Goal: Communication & Community: Answer question/provide support

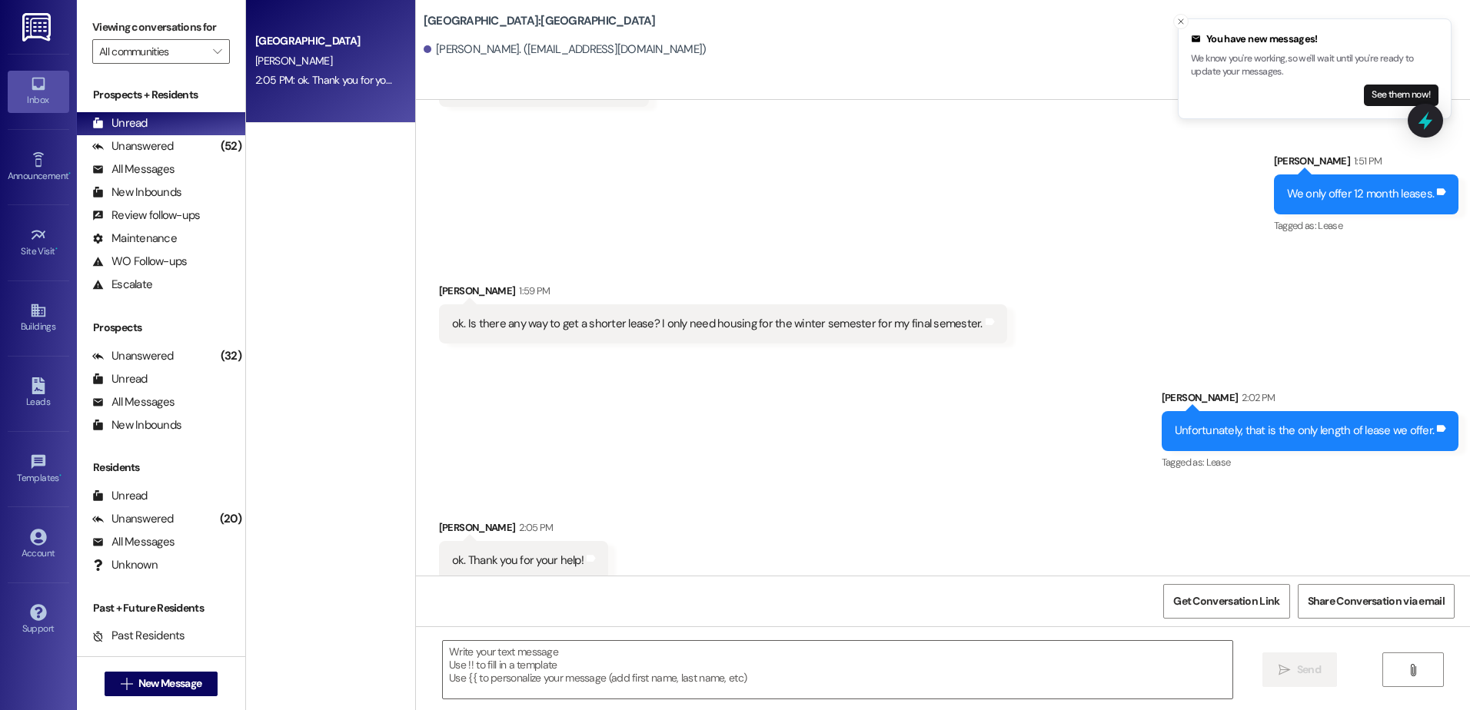
scroll to position [1754, 0]
click at [178, 145] on div "Unanswered (52)" at bounding box center [161, 146] width 168 height 23
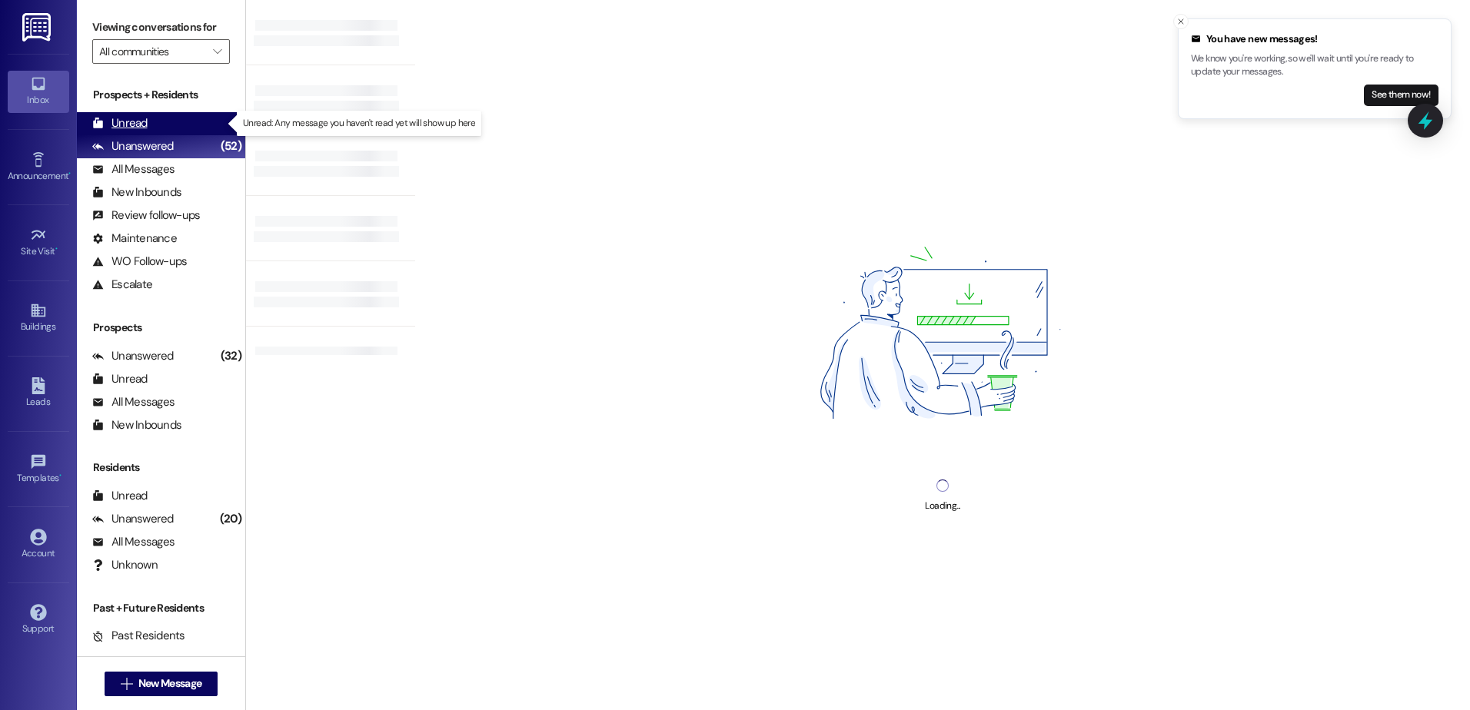
click at [164, 121] on div "Unread (0)" at bounding box center [161, 123] width 168 height 23
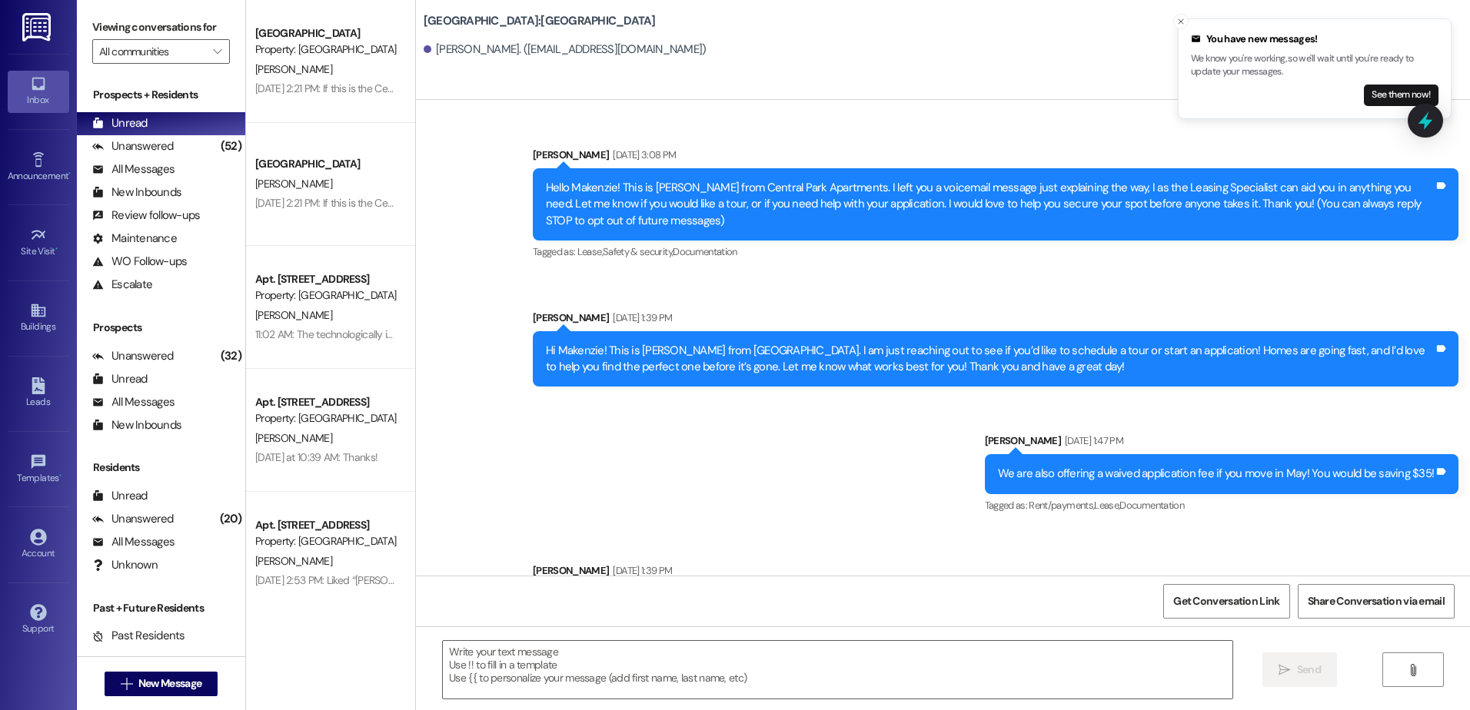
scroll to position [0, 0]
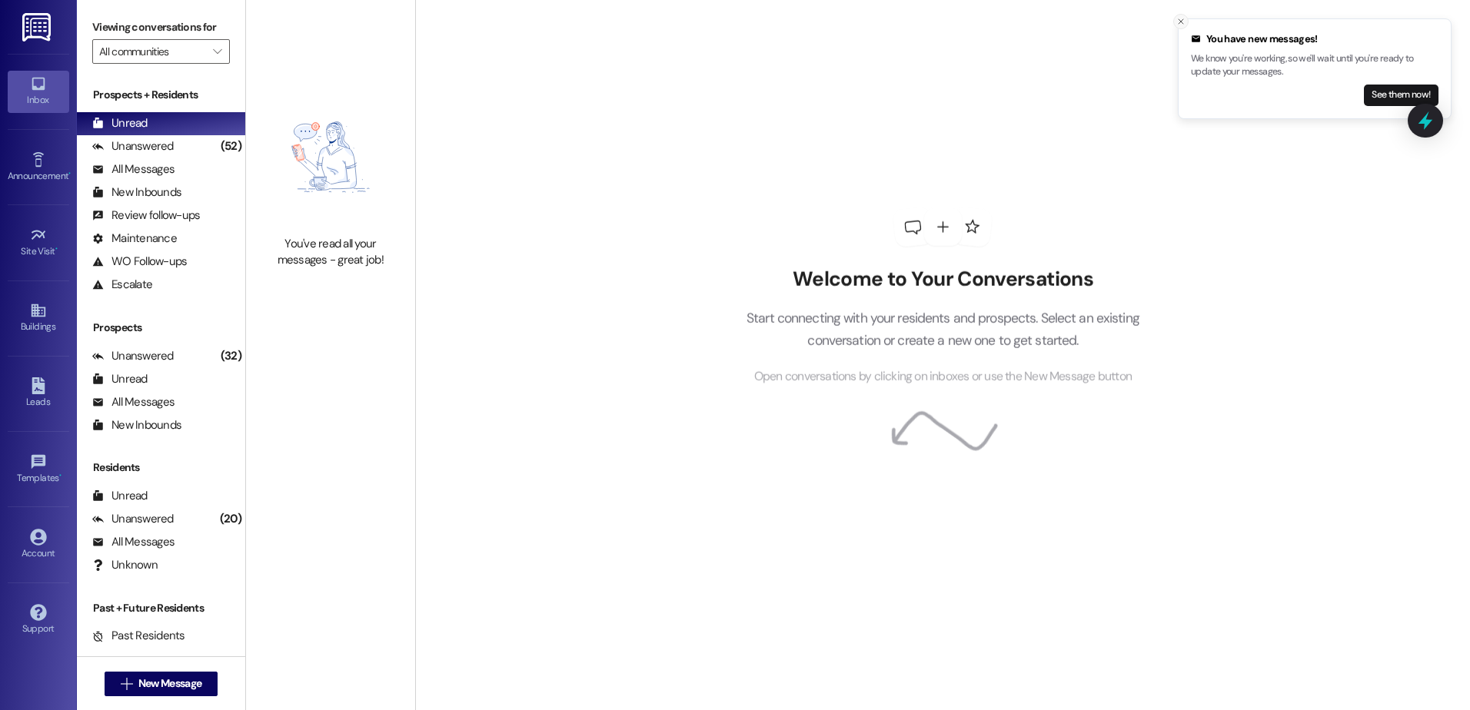
click at [1181, 24] on icon "Close toast" at bounding box center [1180, 21] width 9 height 9
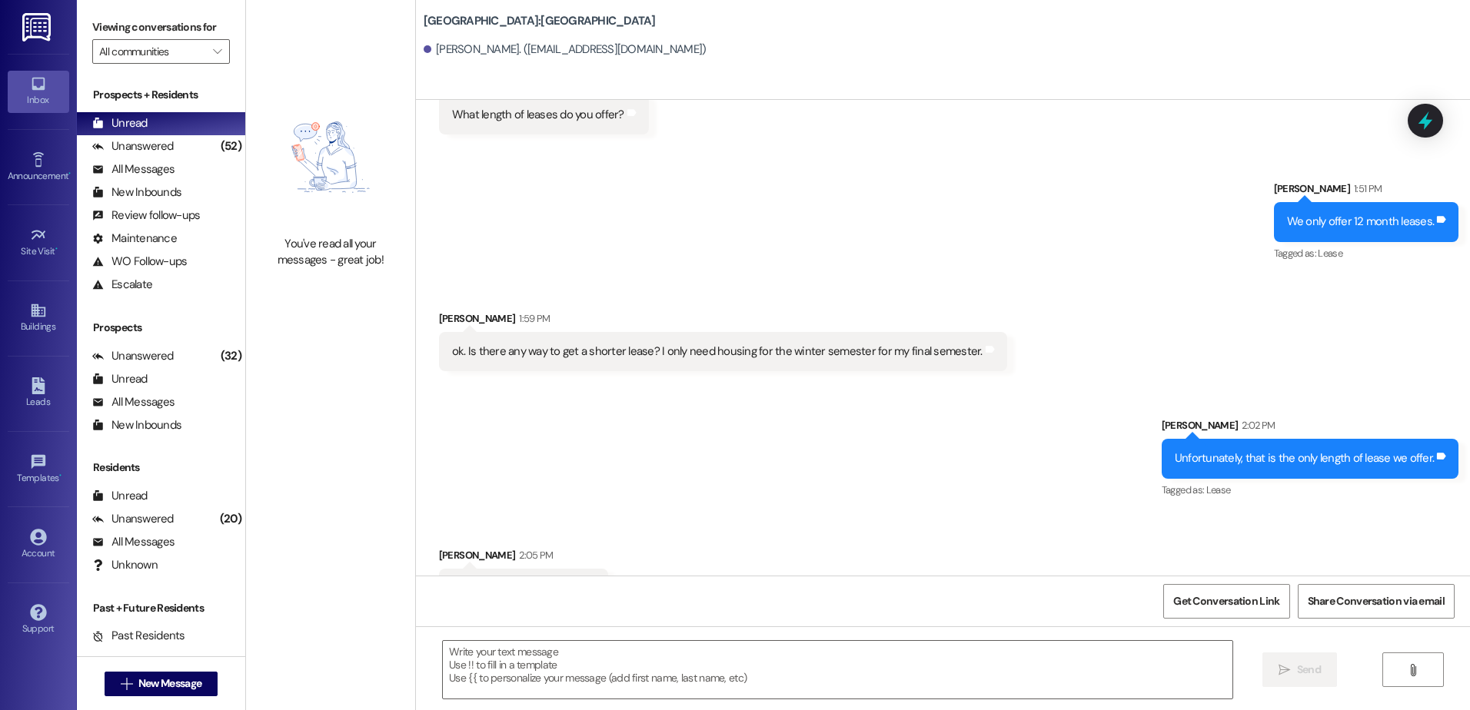
scroll to position [1754, 0]
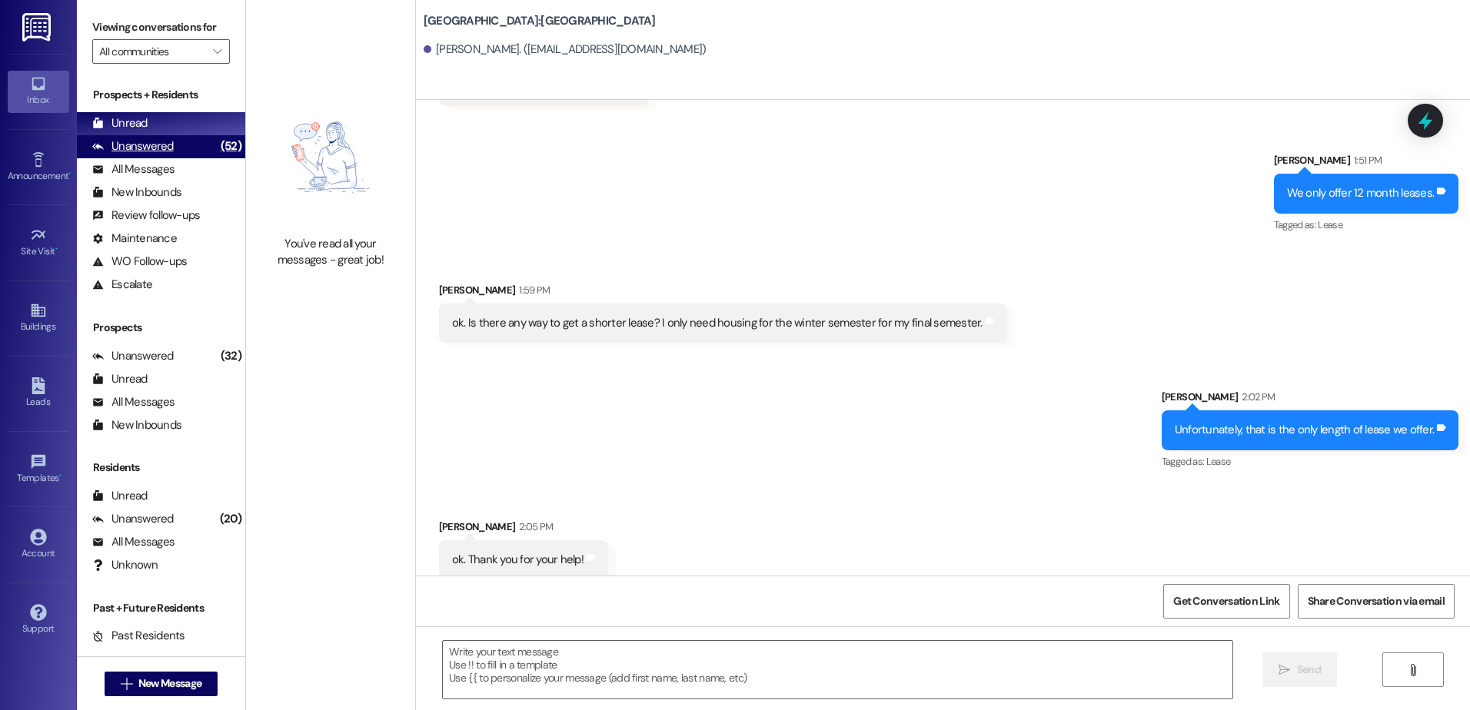
click at [116, 141] on div "Unanswered" at bounding box center [132, 146] width 81 height 16
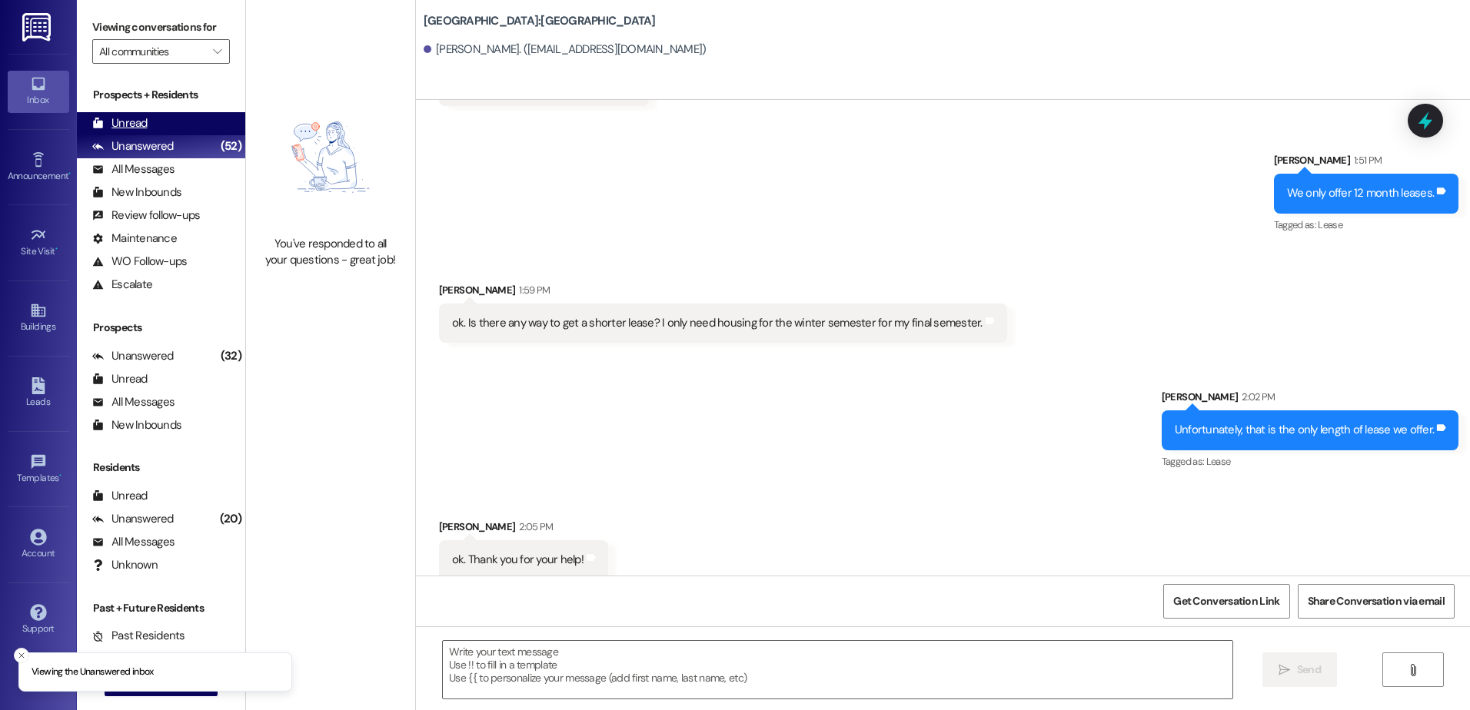
click at [125, 131] on div "Unread" at bounding box center [119, 123] width 55 height 16
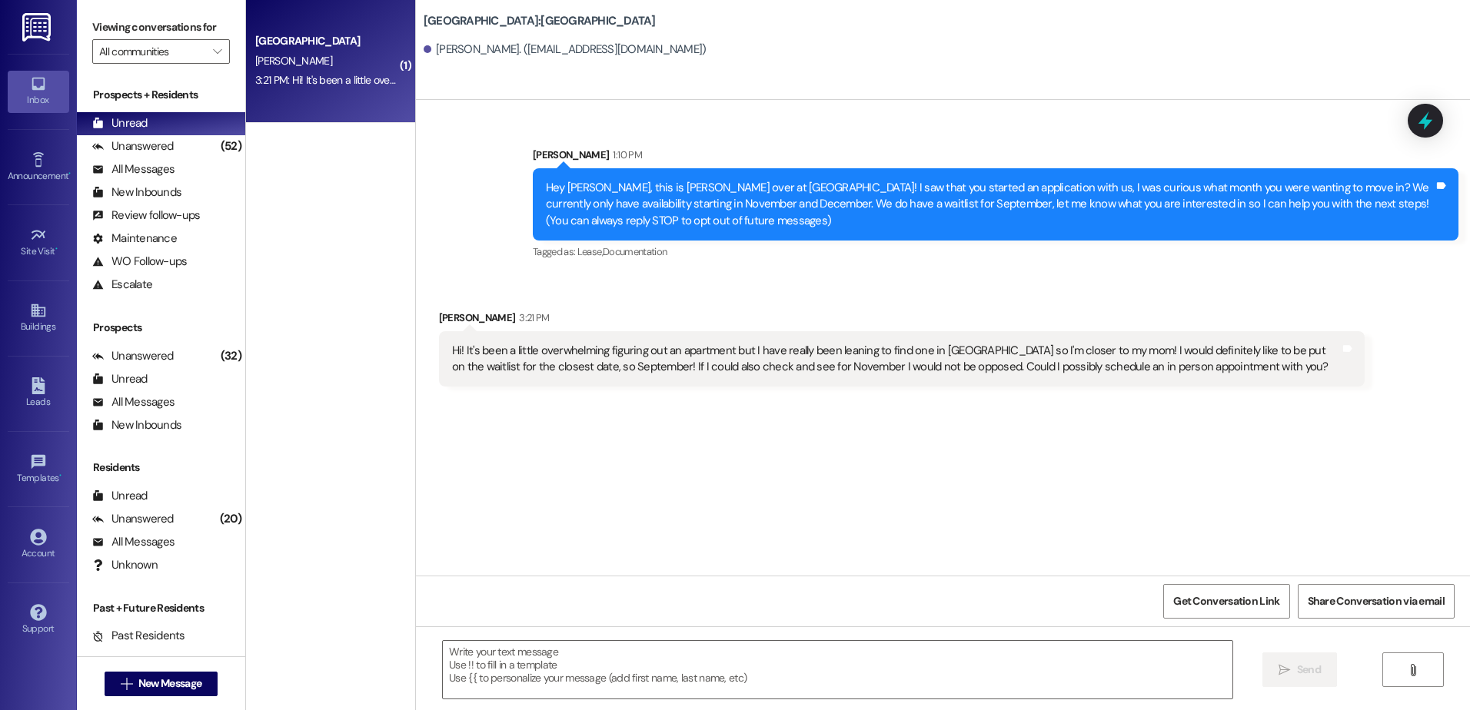
scroll to position [0, 0]
click at [613, 685] on textarea at bounding box center [837, 670] width 789 height 58
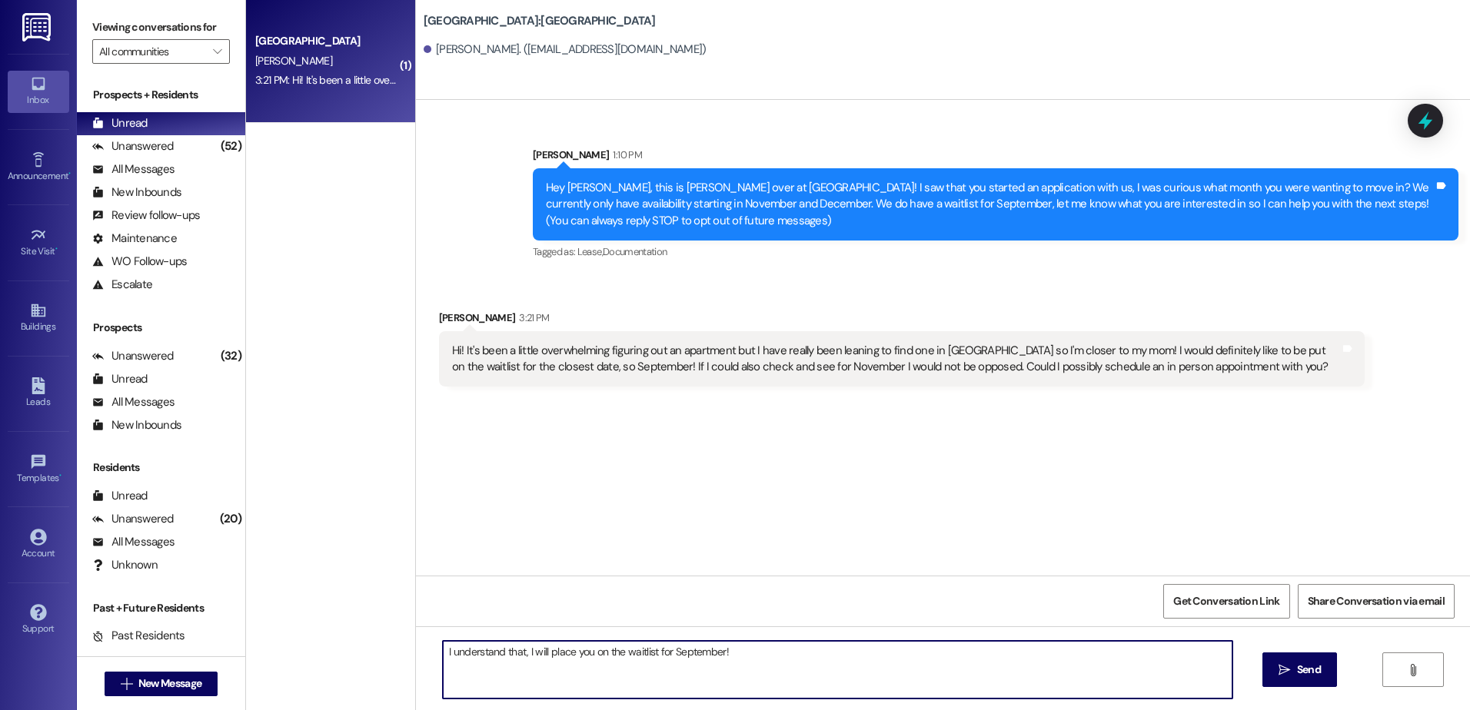
click at [738, 658] on textarea "I understand that, I will place you on the waitlist for September!" at bounding box center [837, 670] width 789 height 58
type textarea "I understand that, I will place you on the waitlist for September! And I would …"
click at [1296, 650] on div "I understand that, I will place you on the waitlist for September! And I would …" at bounding box center [943, 683] width 1054 height 115
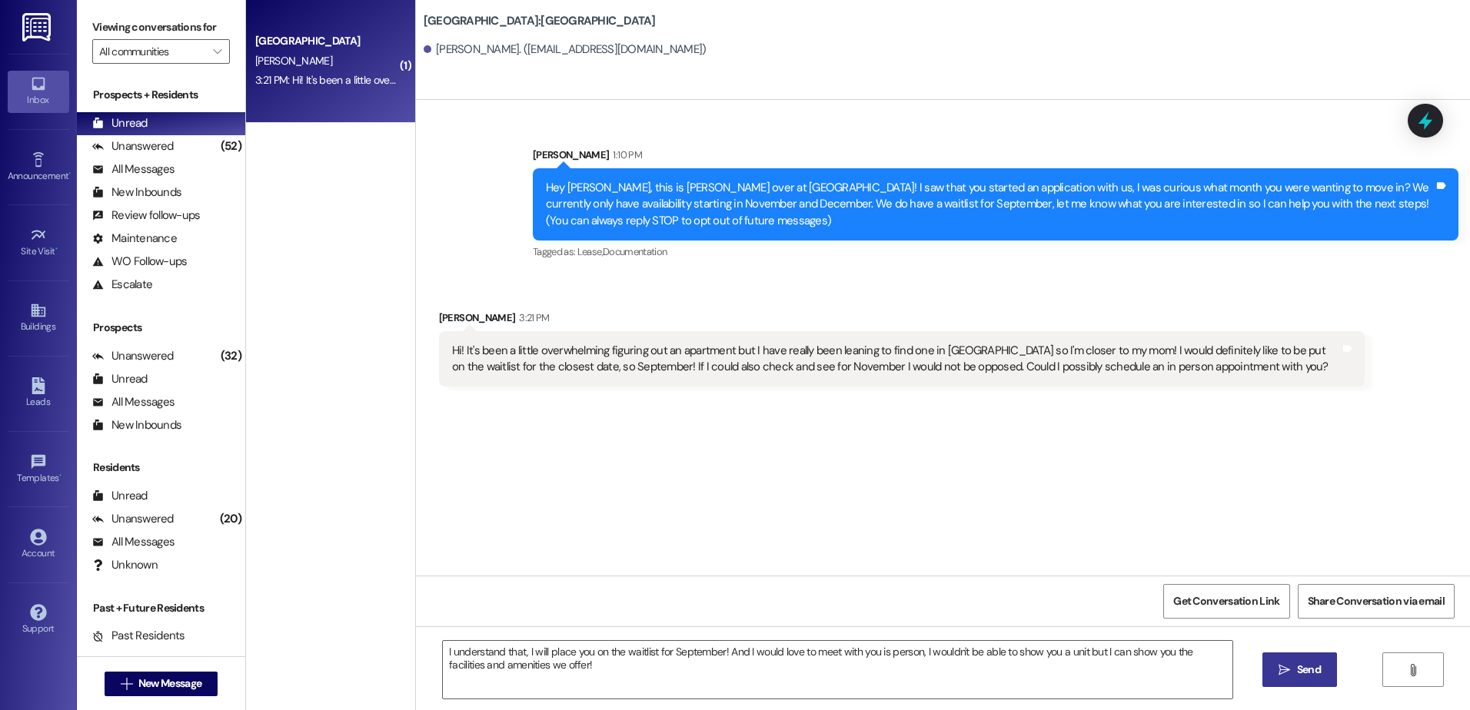
click at [1291, 660] on button " Send" at bounding box center [1299, 670] width 75 height 35
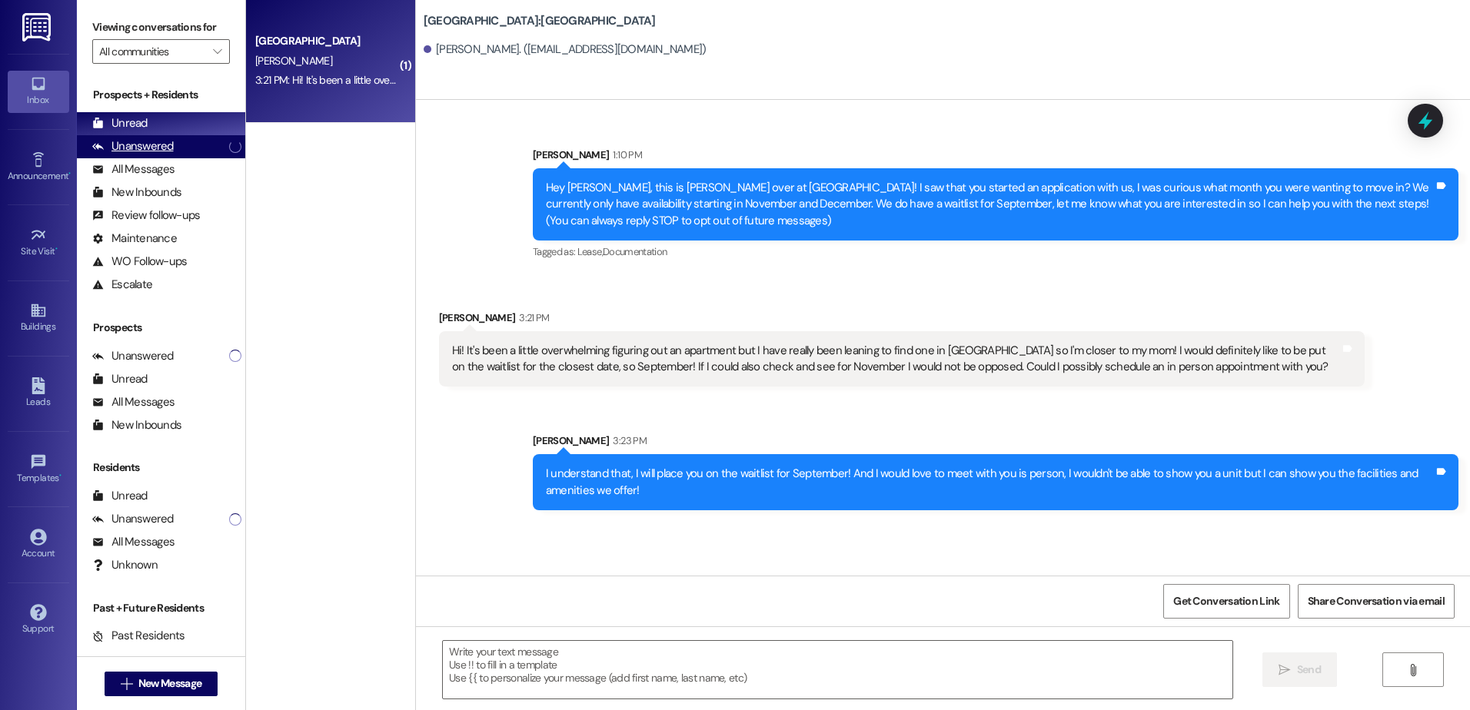
click at [169, 149] on div "Unanswered" at bounding box center [132, 146] width 81 height 16
click at [164, 125] on div "Unread (0)" at bounding box center [161, 123] width 168 height 23
click at [301, 98] on div "[GEOGRAPHIC_DATA] [PERSON_NAME] 3:37 PM: Hello [PERSON_NAME] thank you so much!…" at bounding box center [330, 61] width 169 height 123
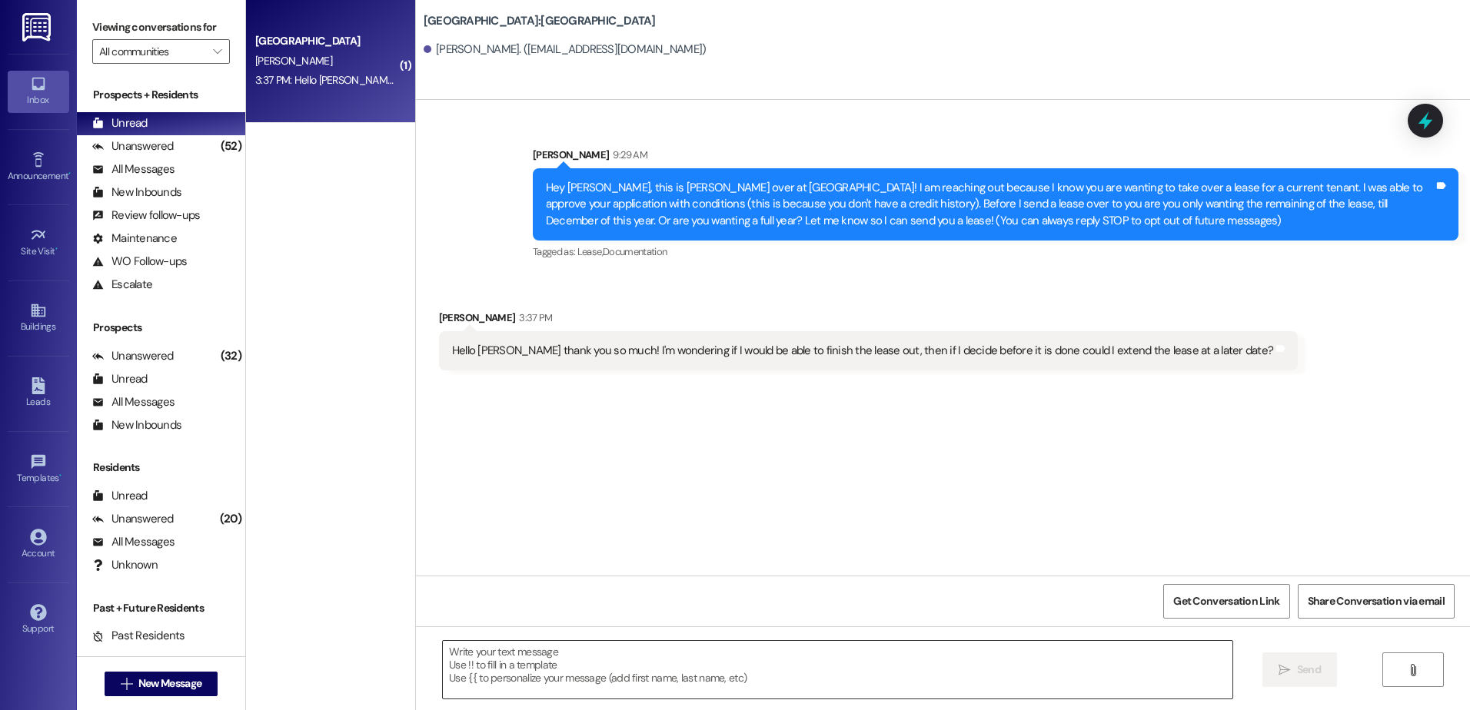
click at [498, 670] on textarea at bounding box center [837, 670] width 789 height 58
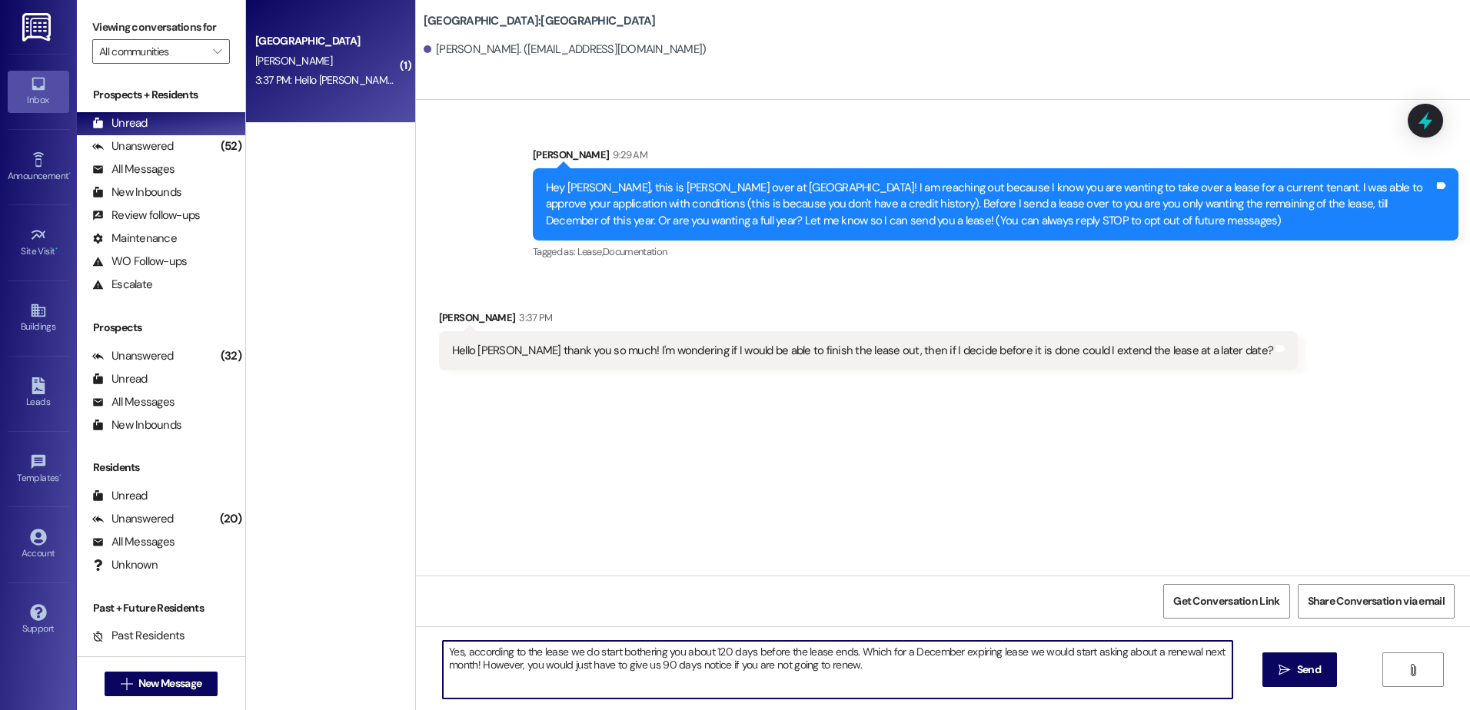
click at [868, 672] on textarea "Yes, according to the lease we do start bothering you about 120 days before the…" at bounding box center [837, 670] width 789 height 58
type textarea "Yes, according to the lease we do start bothering you about 120 days before the…"
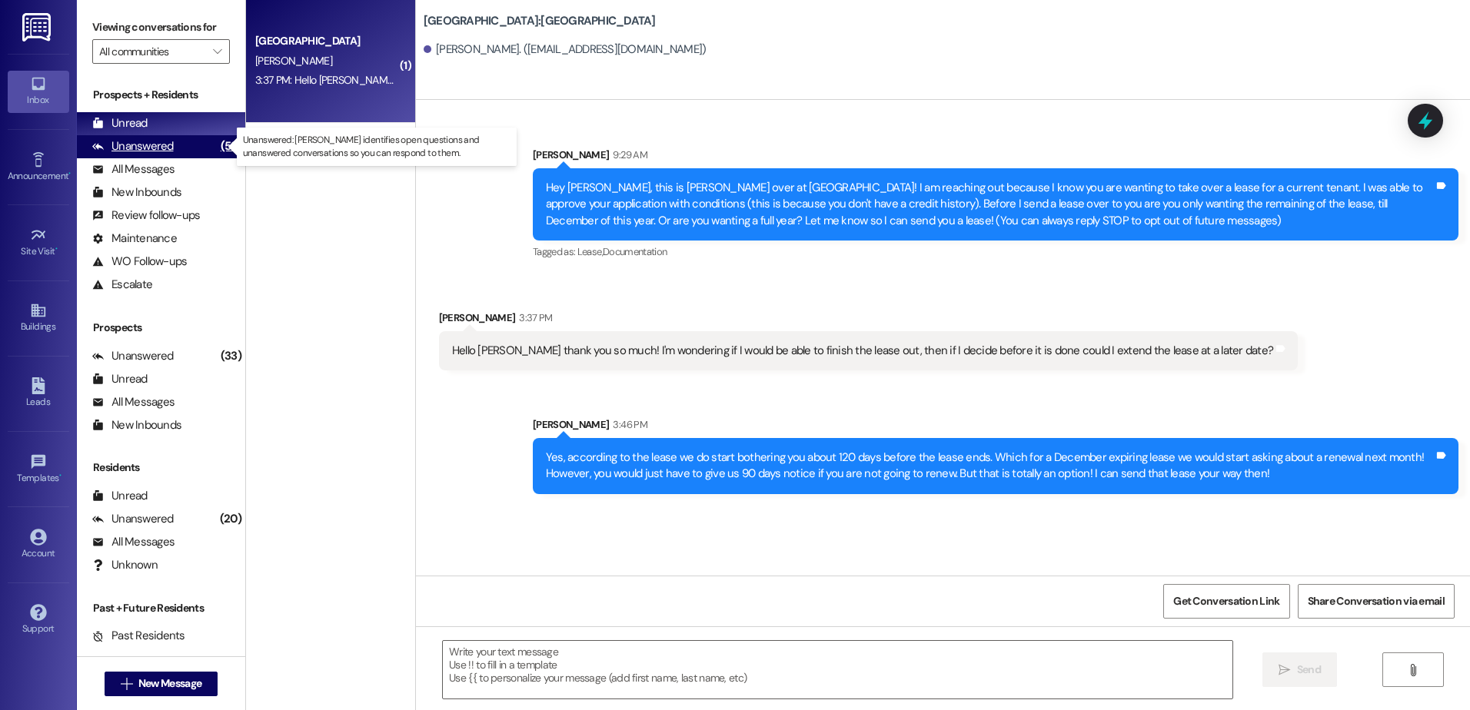
click at [186, 144] on div "Unanswered (53)" at bounding box center [161, 146] width 168 height 23
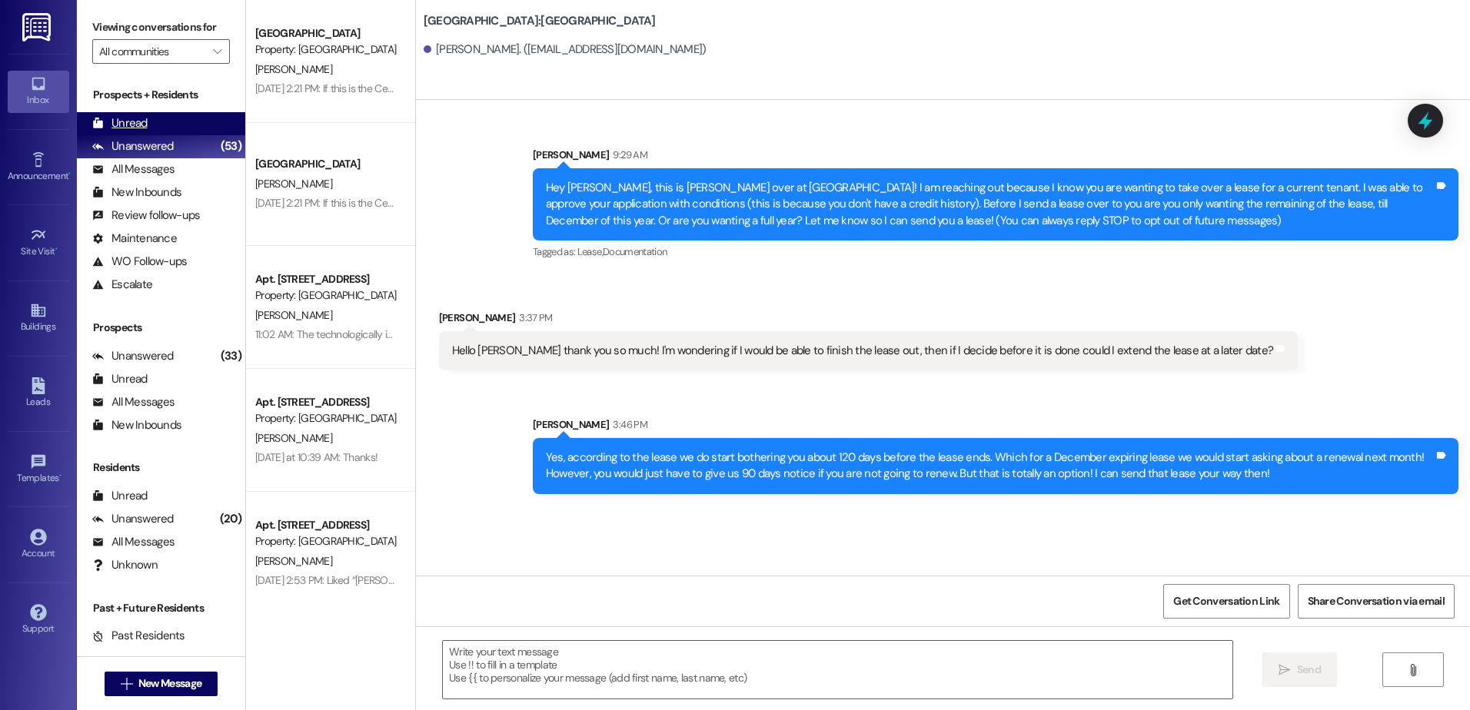
click at [186, 126] on div "Unread (0)" at bounding box center [161, 123] width 168 height 23
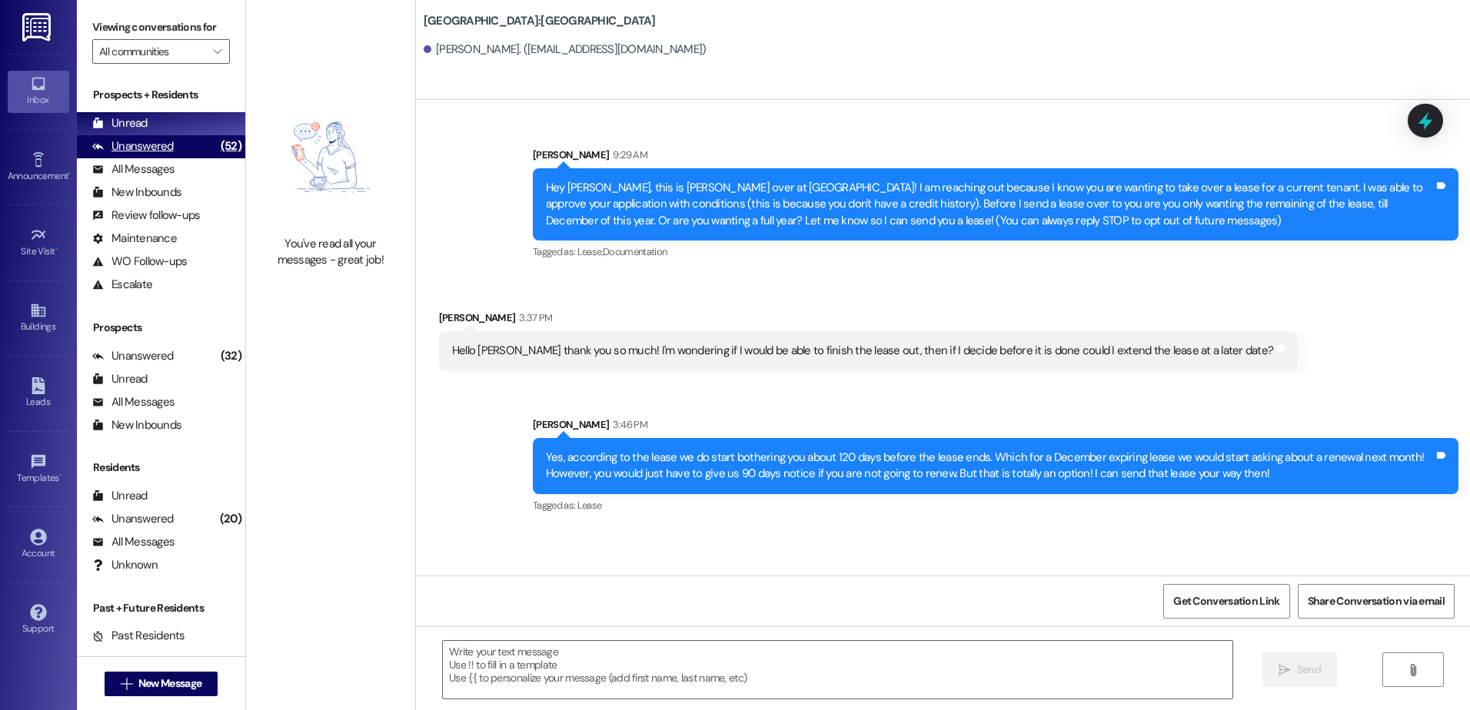
click at [171, 146] on div "Unanswered (52)" at bounding box center [161, 146] width 168 height 23
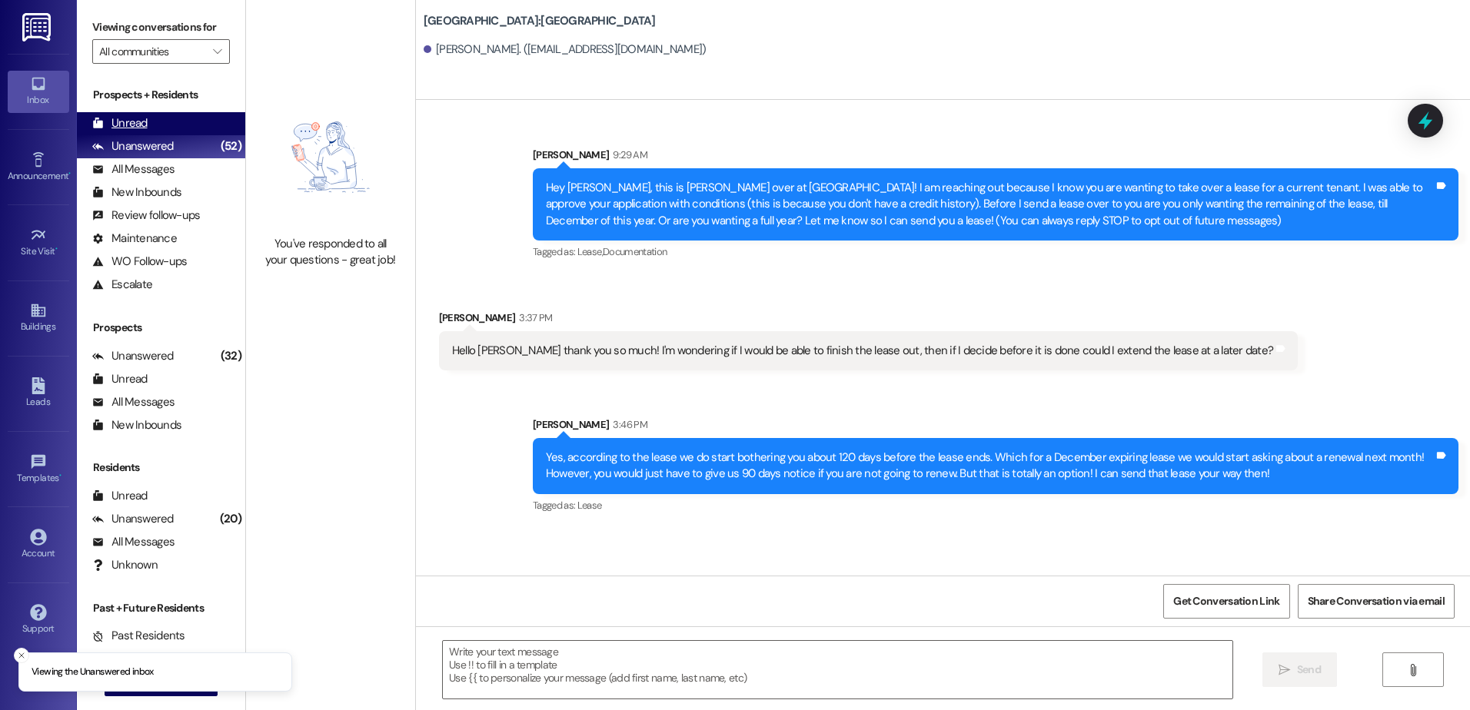
click at [172, 128] on div "Unread (0)" at bounding box center [161, 123] width 168 height 23
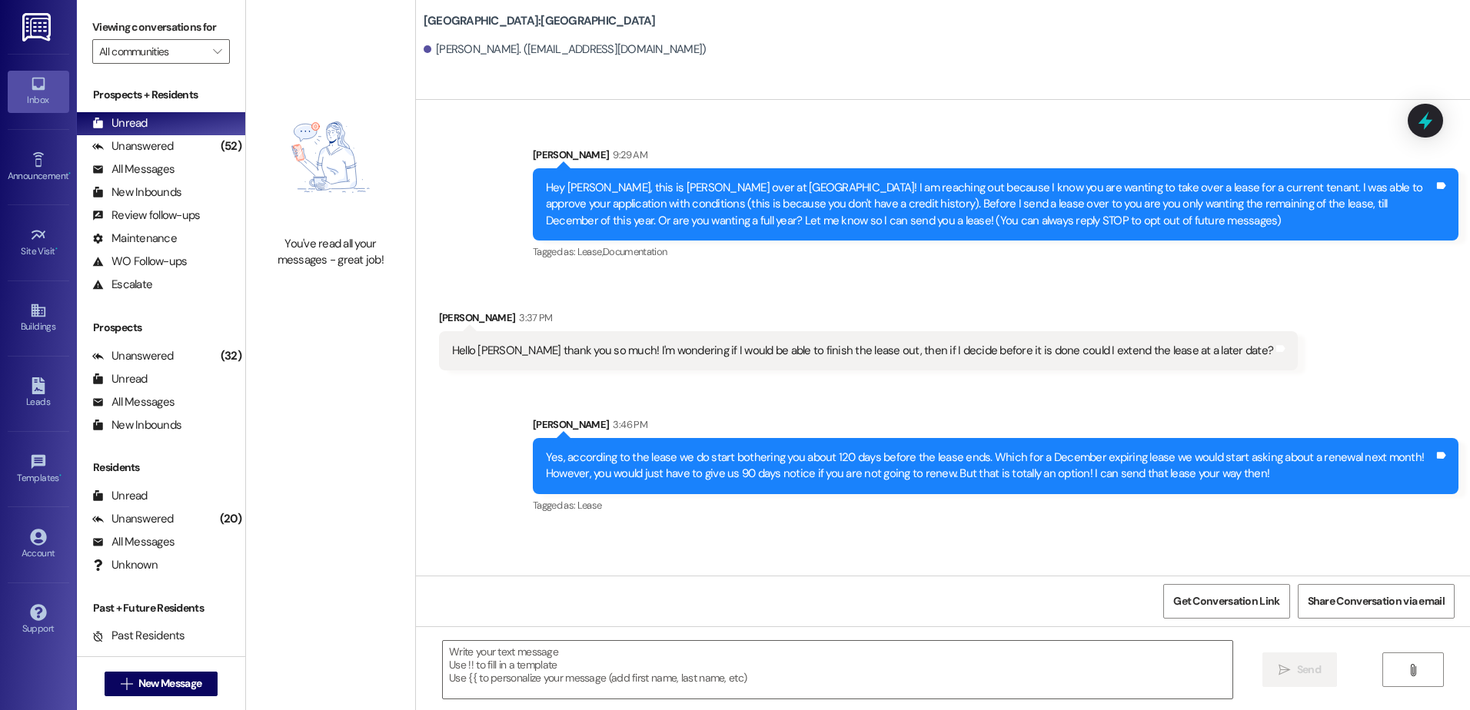
click at [1123, 537] on div "Sent via SMS [PERSON_NAME] 9:29 AM Hey [PERSON_NAME], this is [PERSON_NAME] ove…" at bounding box center [943, 338] width 1054 height 476
click at [173, 681] on span "New Message" at bounding box center [169, 684] width 63 height 16
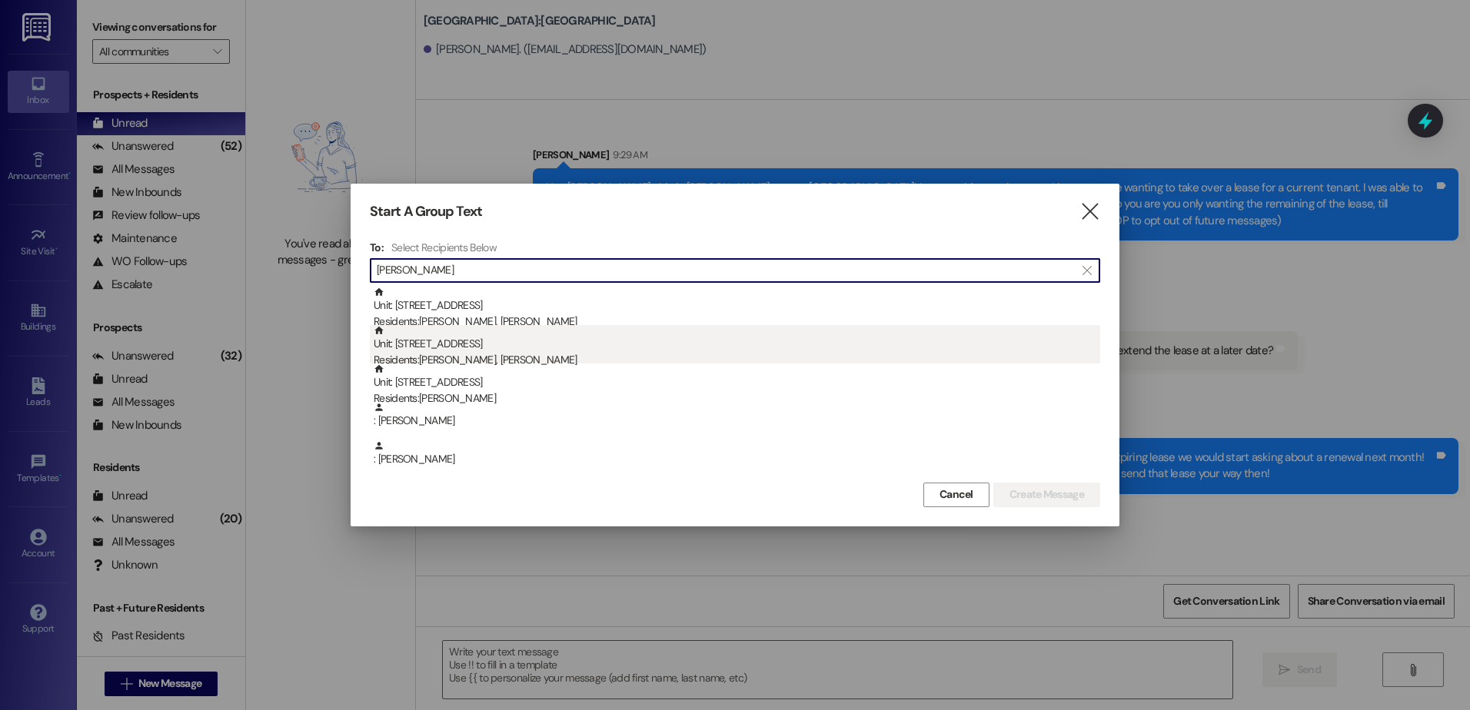
type input "[PERSON_NAME]"
click at [606, 357] on div "Residents: [PERSON_NAME], [PERSON_NAME]" at bounding box center [737, 360] width 726 height 16
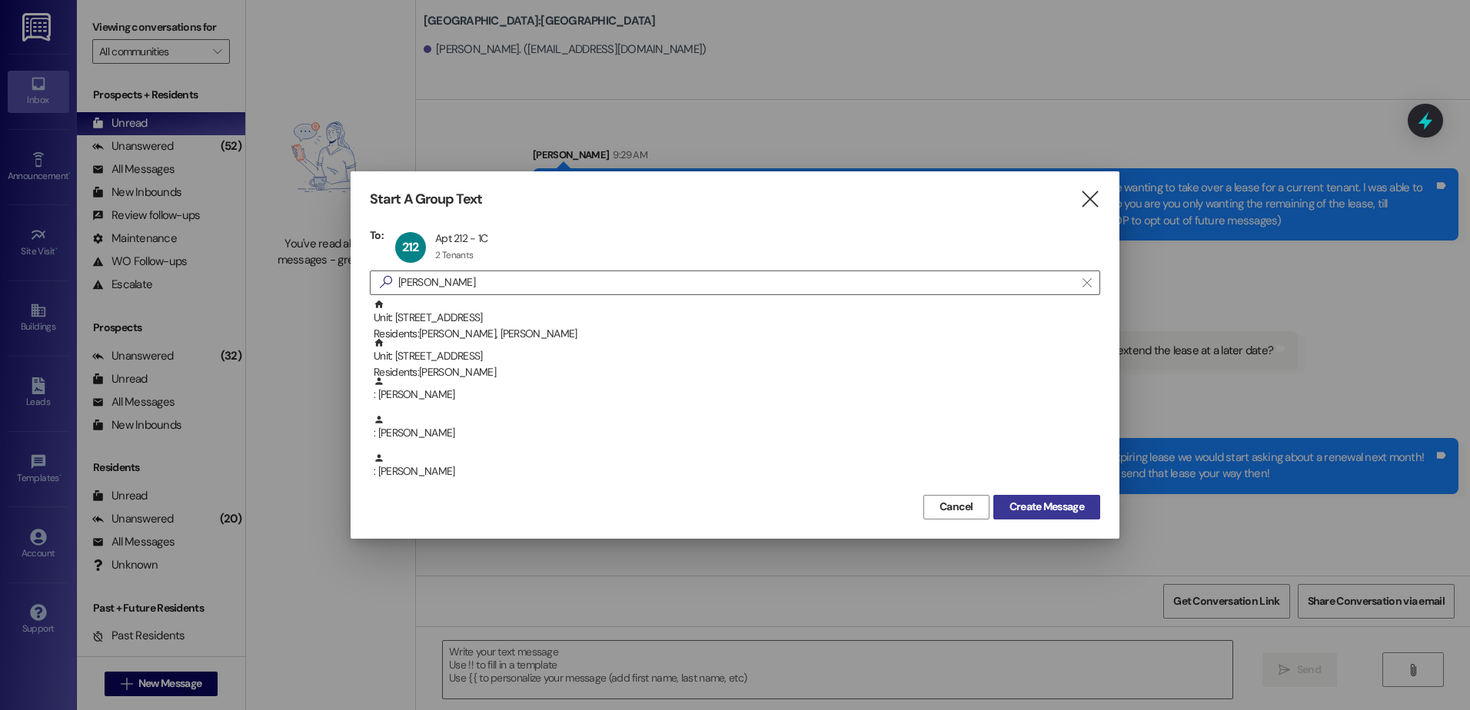
click at [1040, 500] on span "Create Message" at bounding box center [1046, 507] width 75 height 16
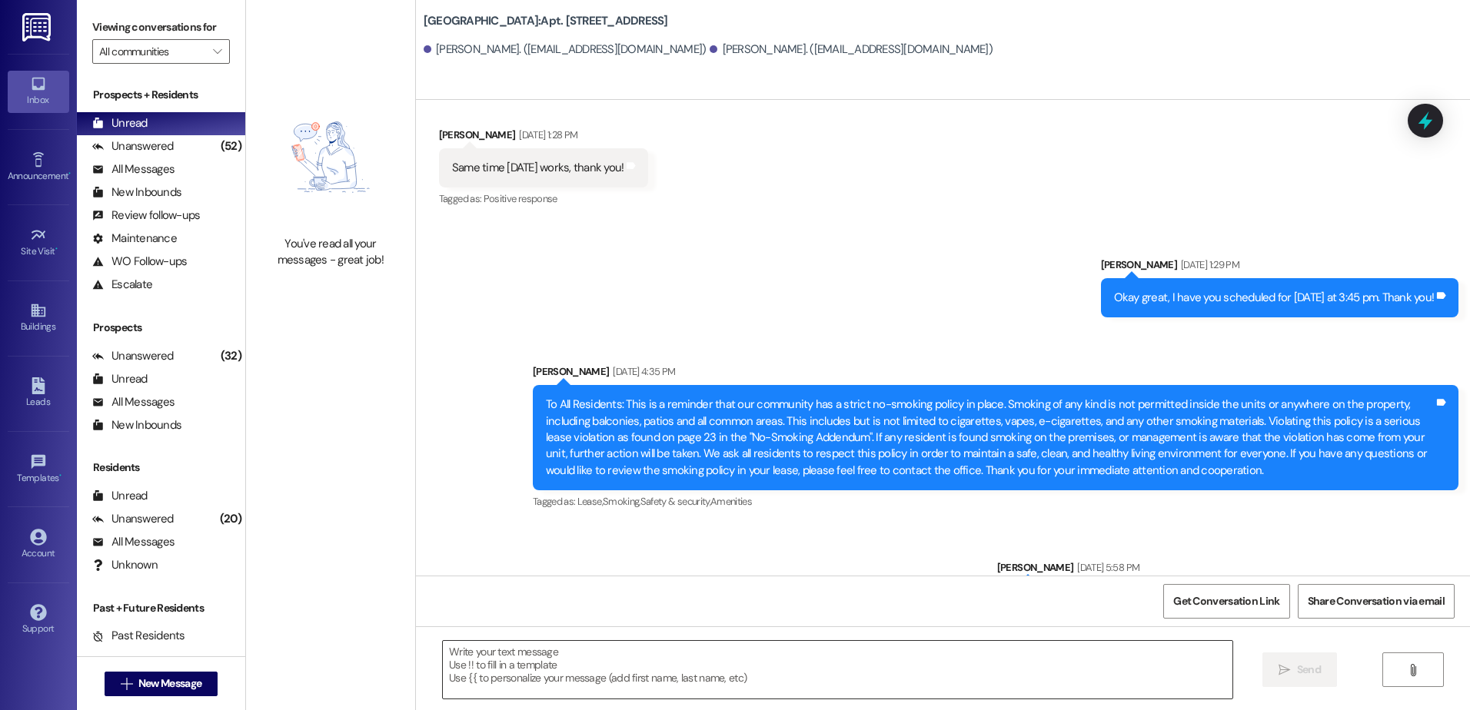
scroll to position [5893, 0]
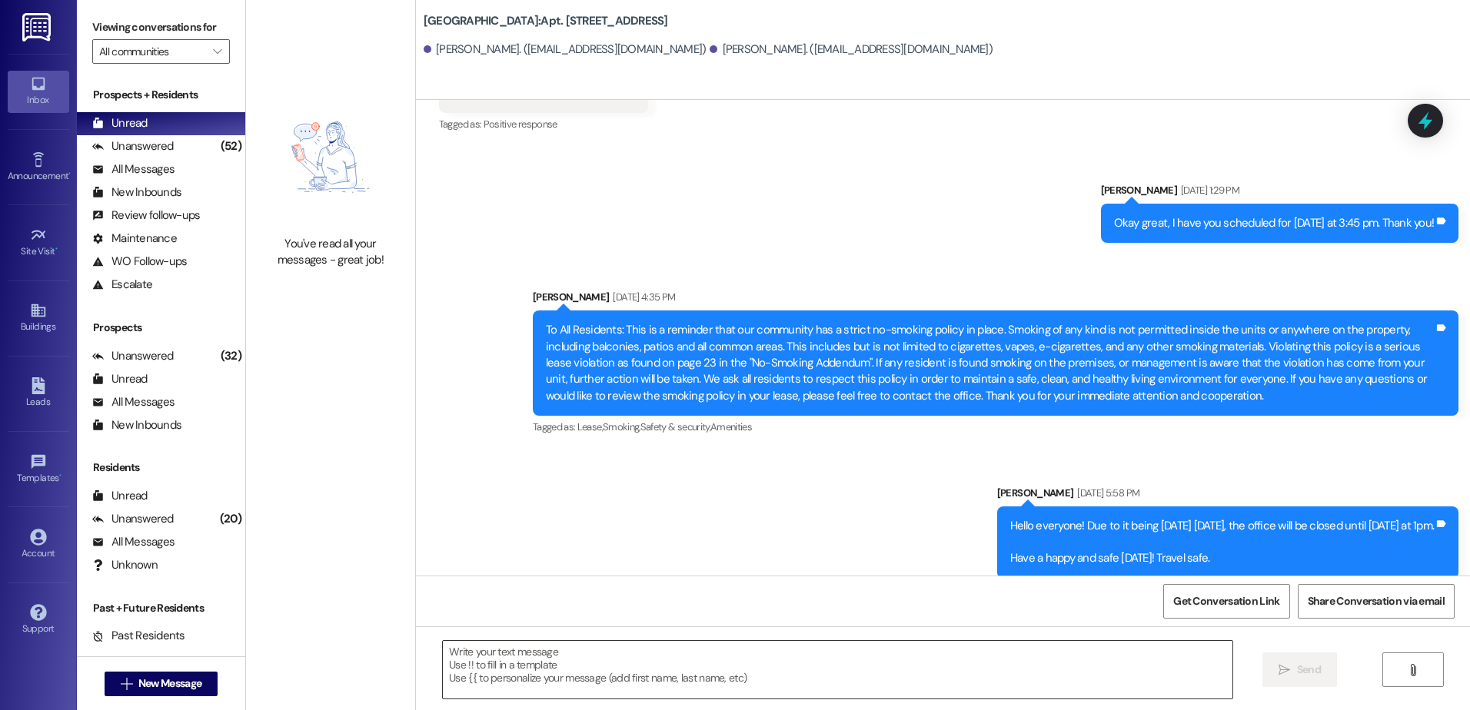
click at [563, 700] on div at bounding box center [837, 669] width 790 height 59
click at [563, 688] on textarea at bounding box center [837, 670] width 789 height 58
click at [580, 657] on textarea at bounding box center [837, 670] width 789 height 58
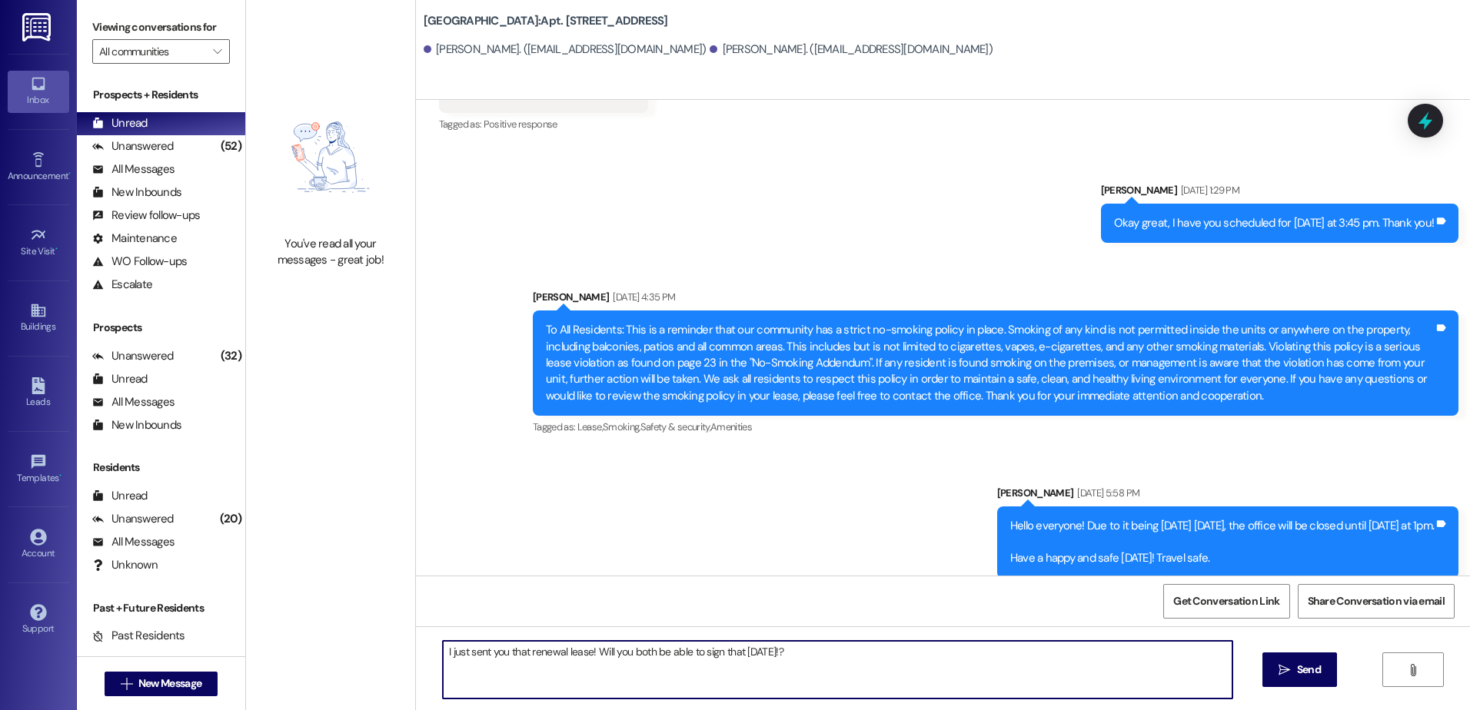
type textarea "I just sent you that renewal lease! Will you both be able to sign that [DATE]!?"
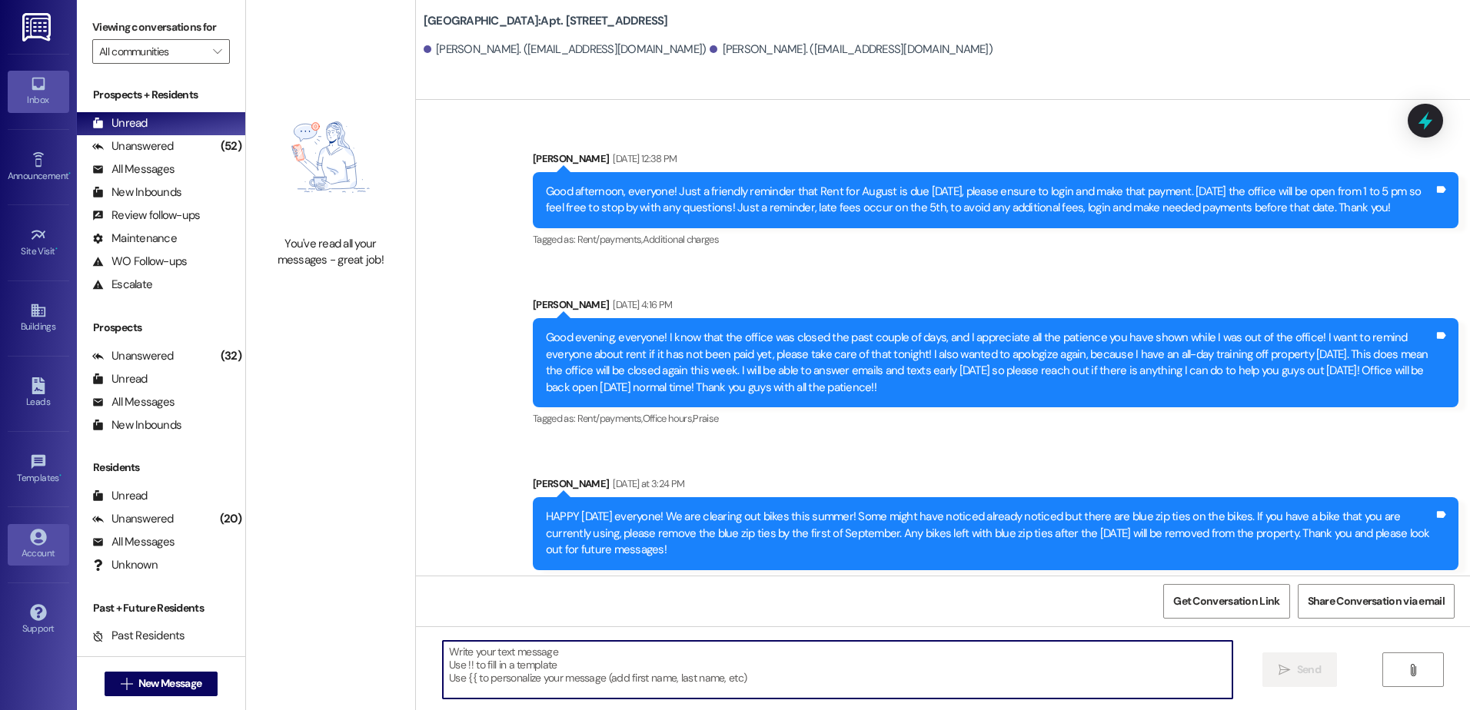
scroll to position [7143, 0]
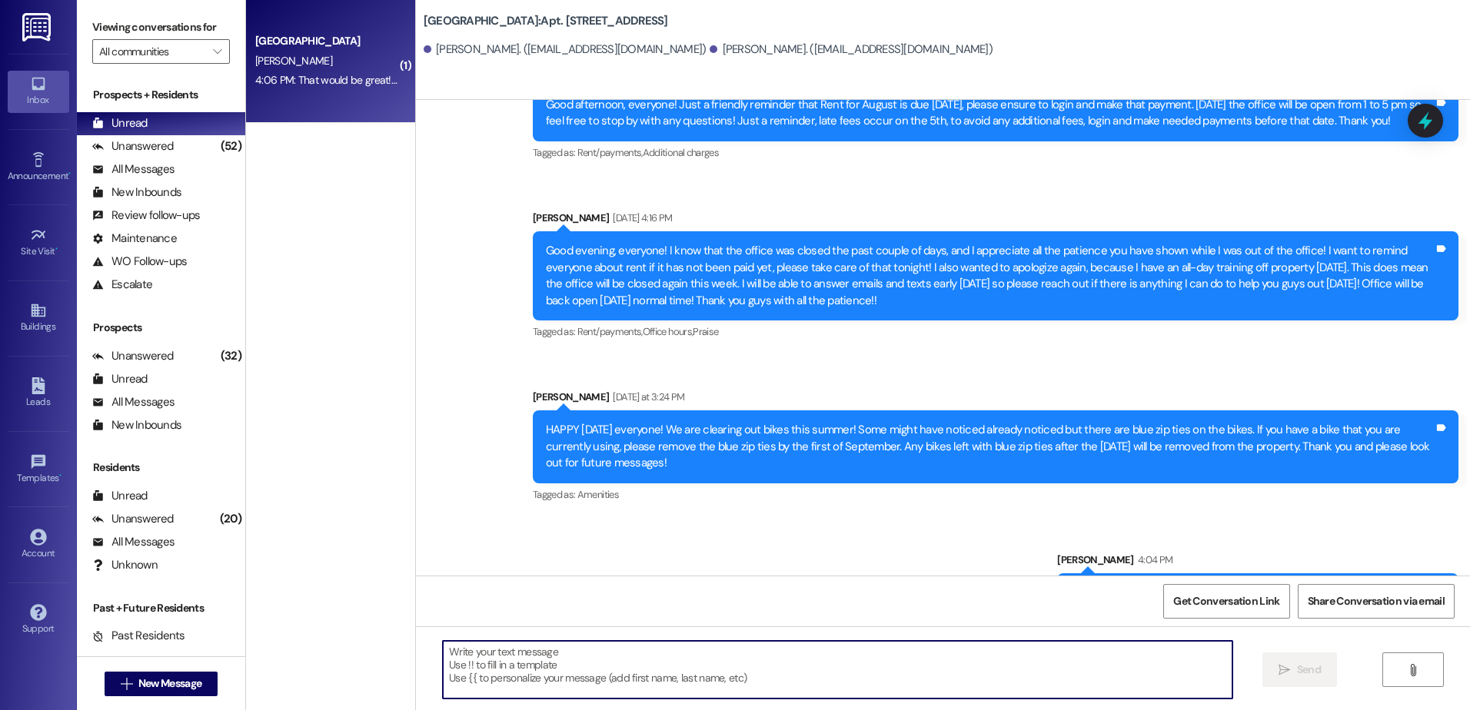
click at [341, 79] on div "4:06 PM: That would be great! I'm available to come down [DATE]-[DATE] 4:06 PM:…" at bounding box center [417, 80] width 324 height 14
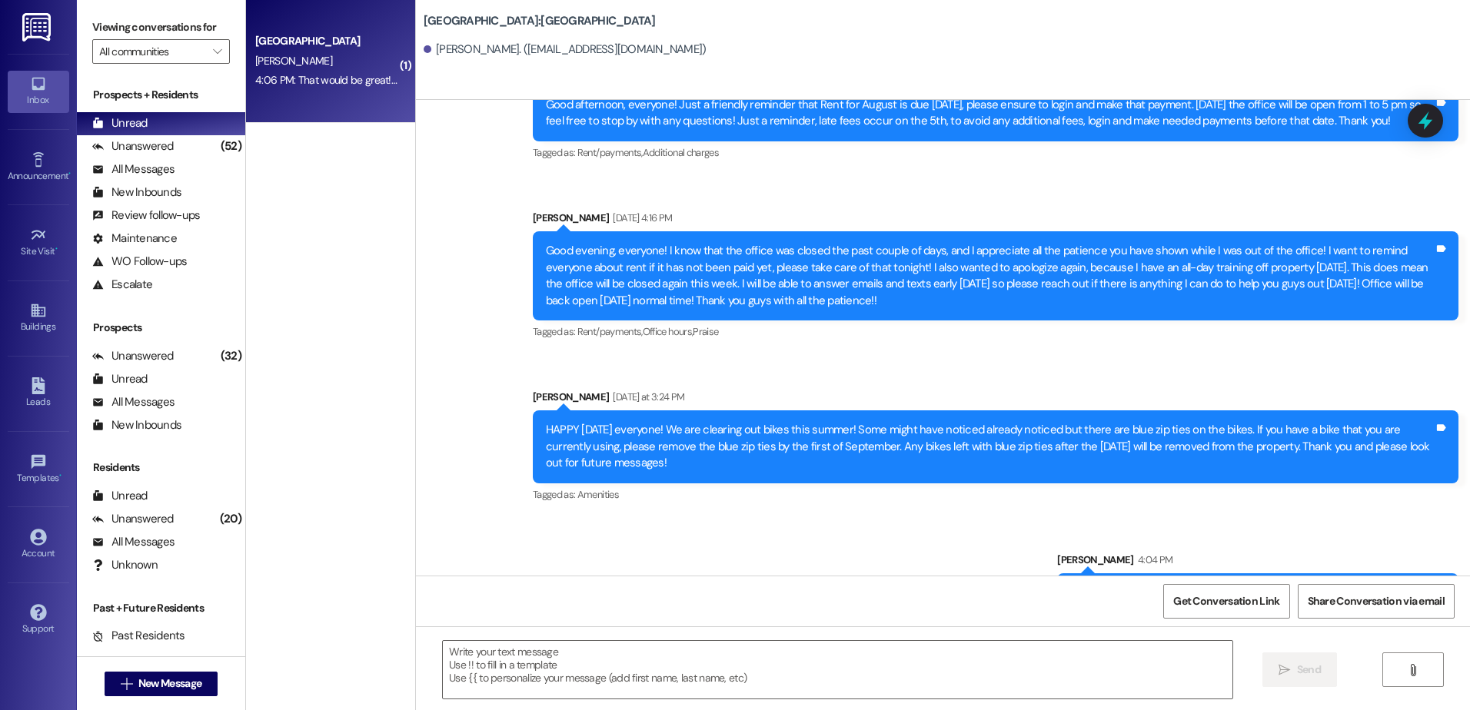
scroll to position [54, 0]
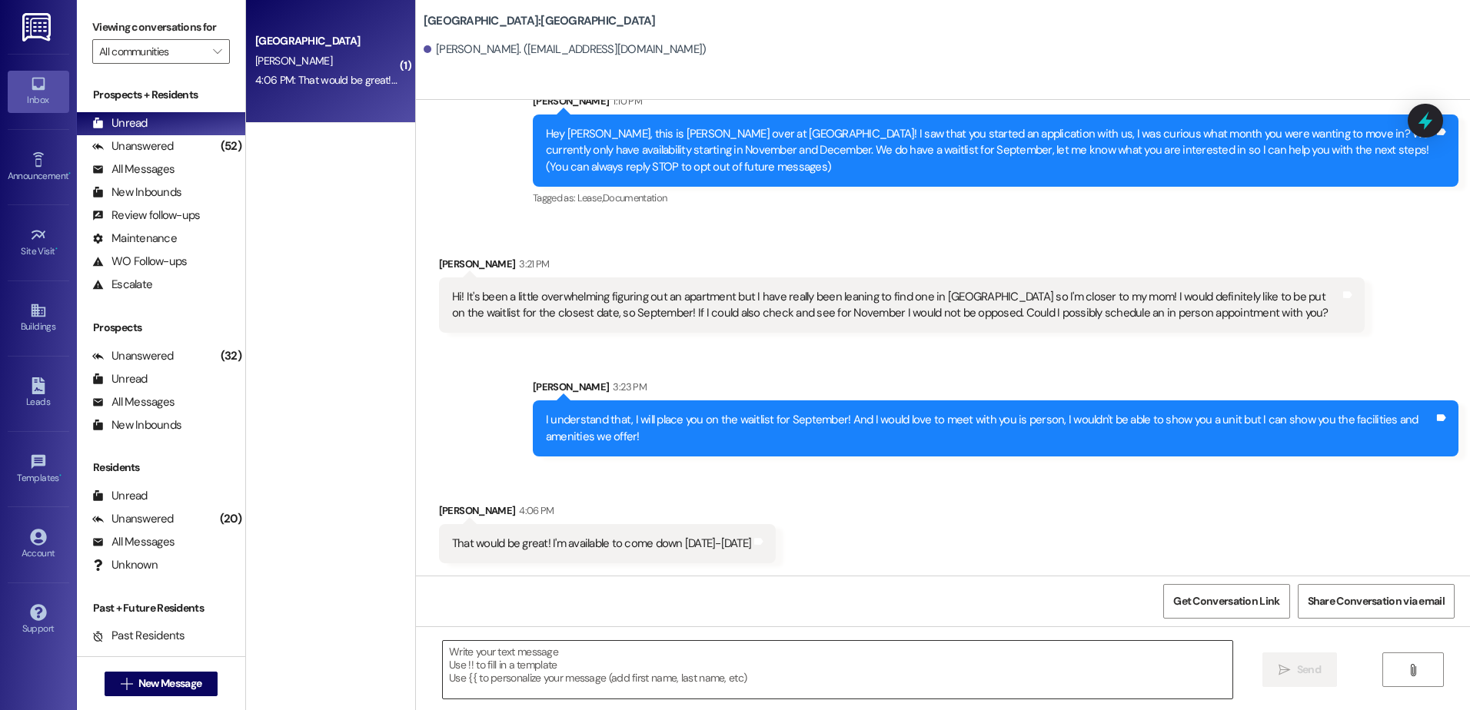
click at [617, 683] on textarea at bounding box center [837, 670] width 789 height 58
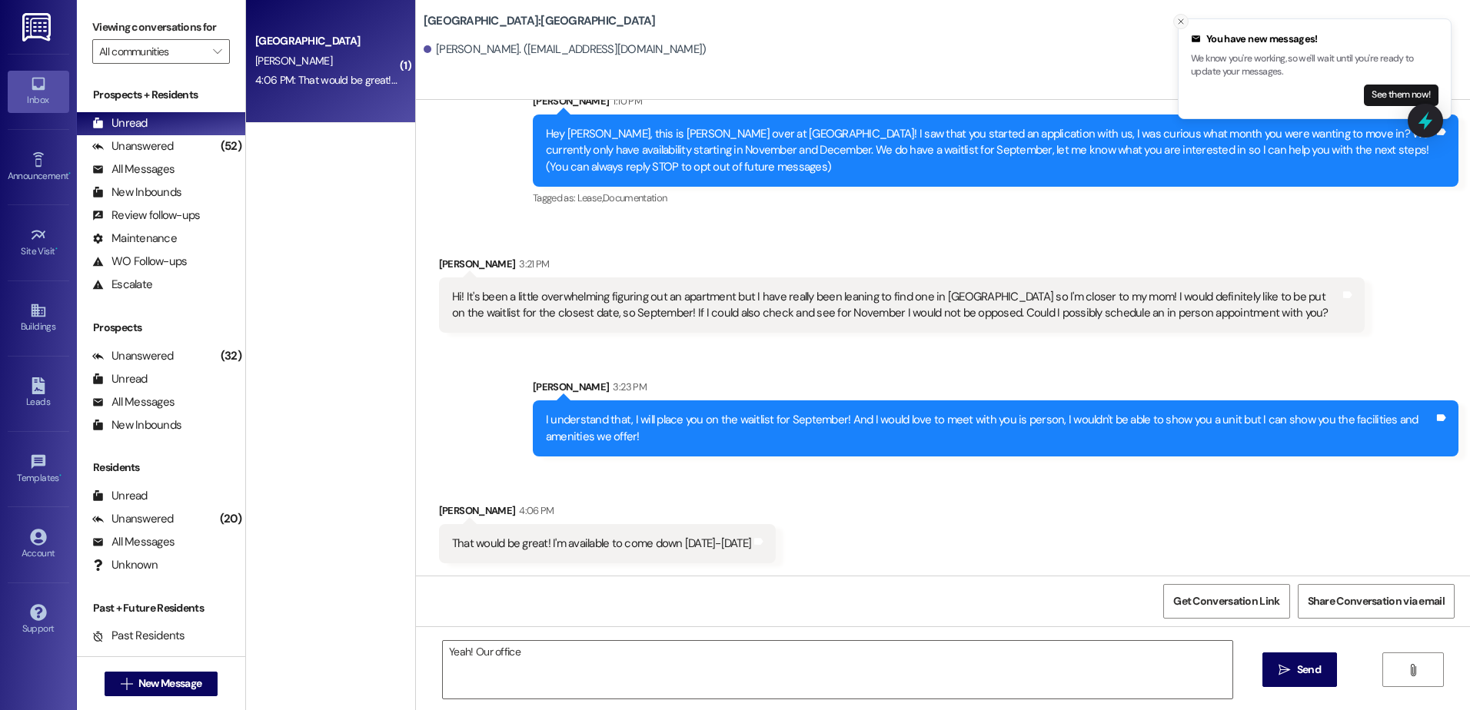
click at [1176, 22] on icon "Close toast" at bounding box center [1180, 21] width 9 height 9
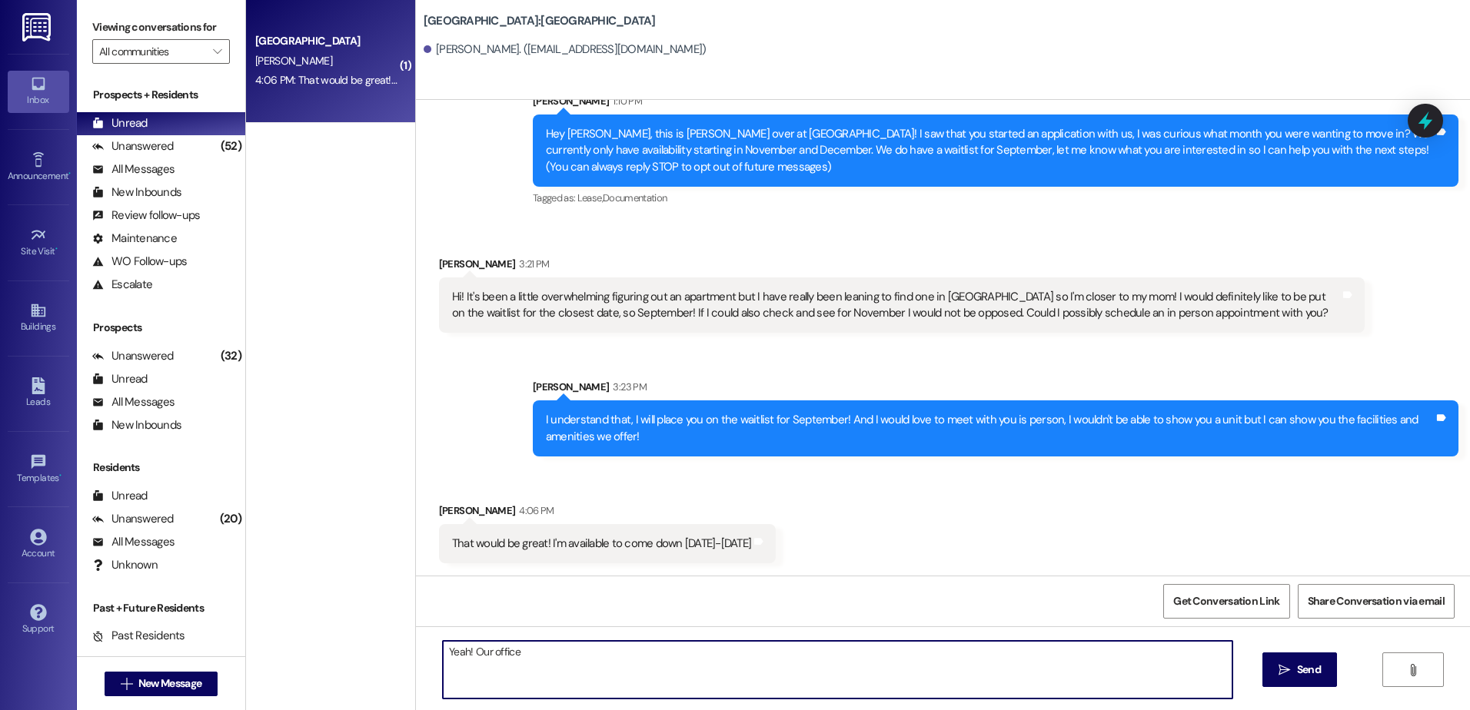
click at [554, 653] on textarea "Yeah! Our office" at bounding box center [837, 670] width 789 height 58
type textarea "Yeah! Our office is opened from 1 - 5 pm"
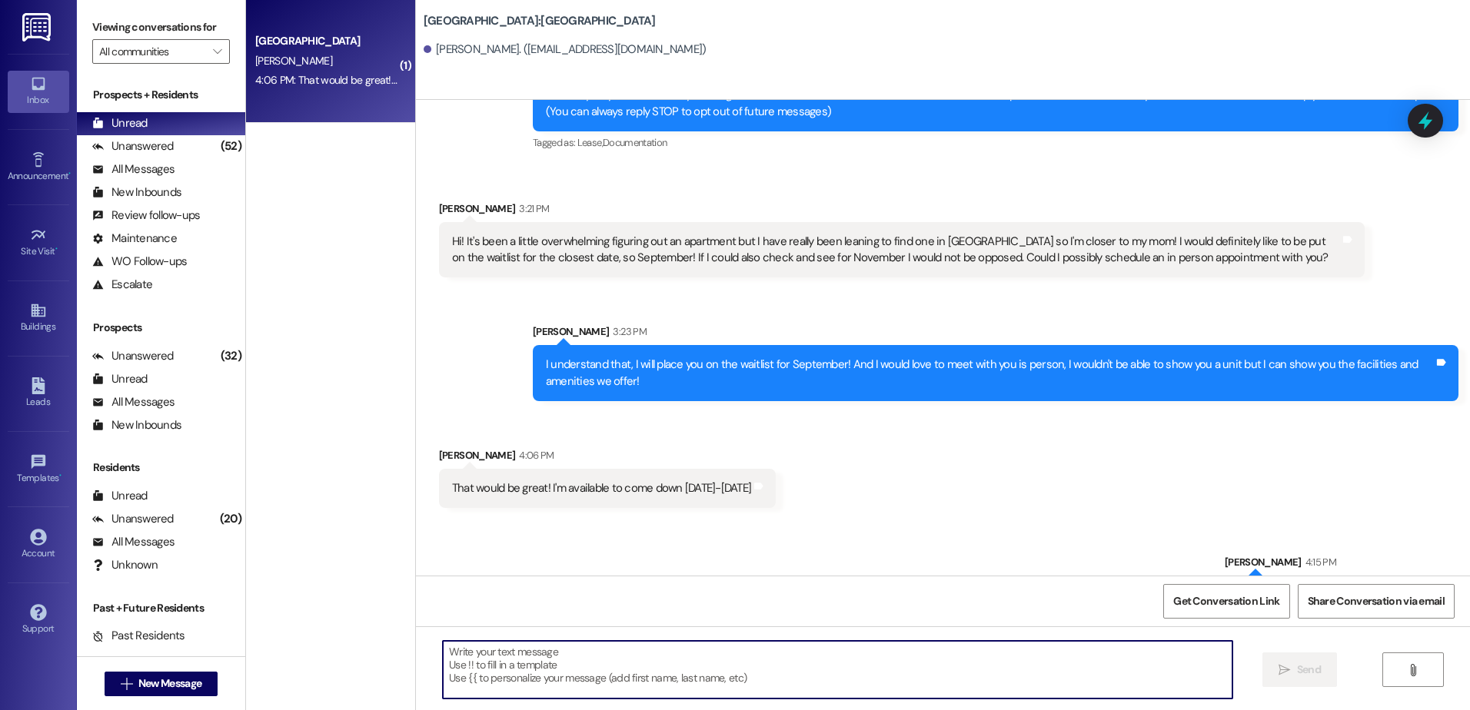
scroll to position [161, 0]
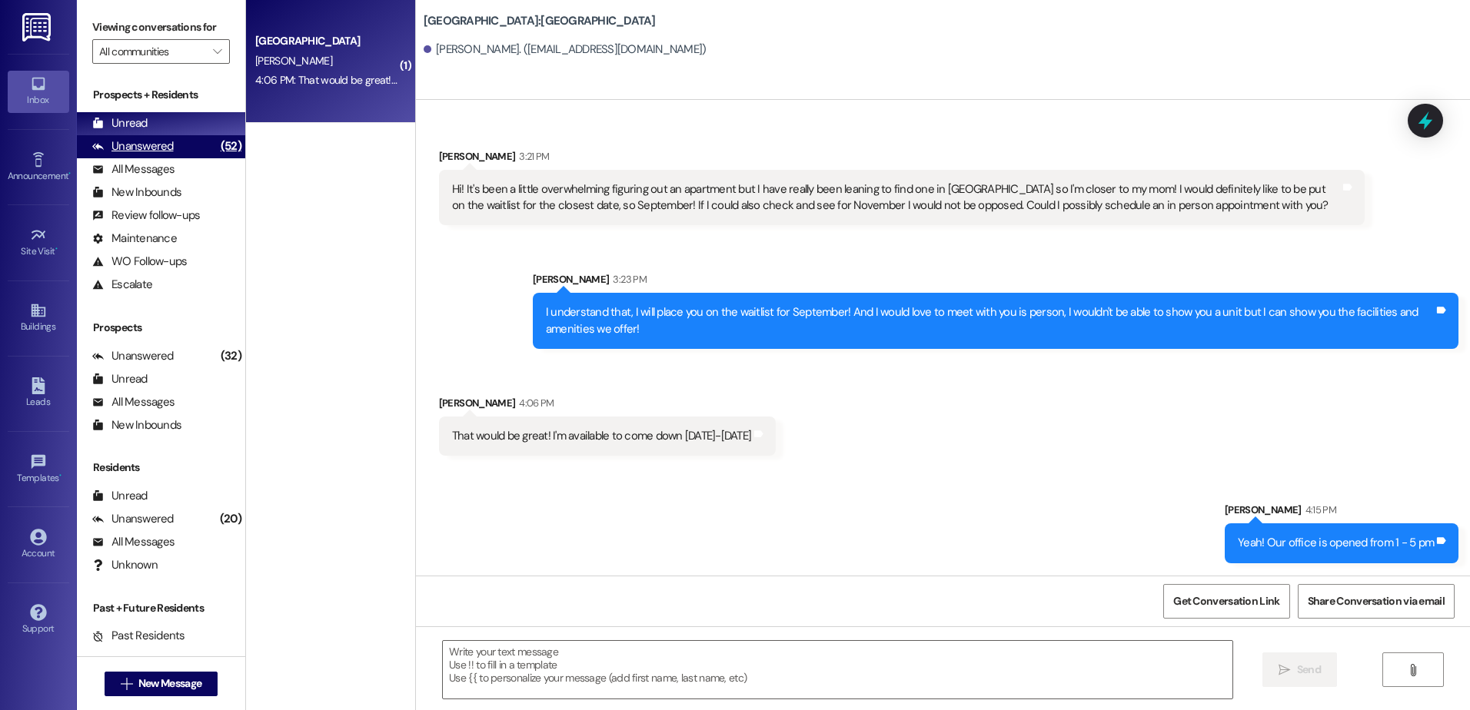
click at [191, 149] on div "Unanswered (52)" at bounding box center [161, 146] width 168 height 23
click at [190, 125] on div "Unread (0)" at bounding box center [161, 123] width 168 height 23
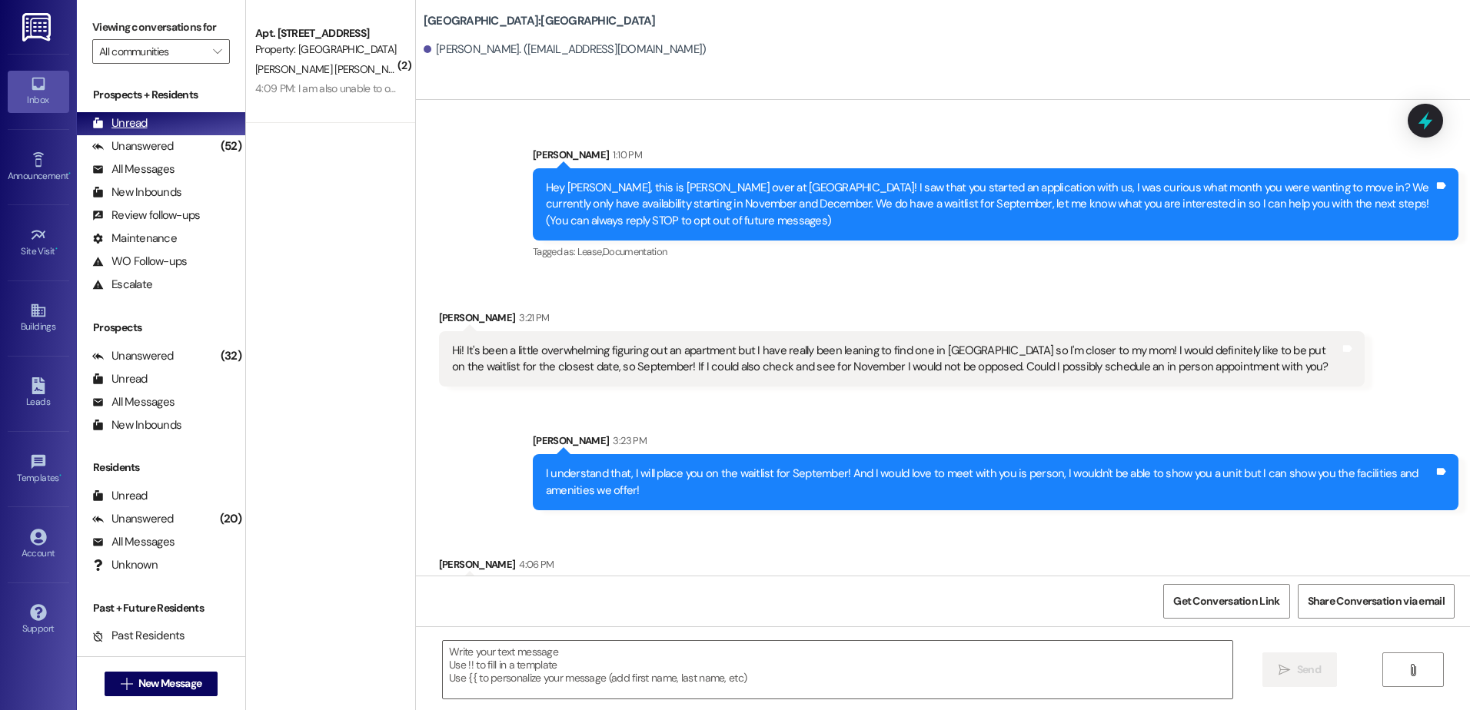
scroll to position [53, 0]
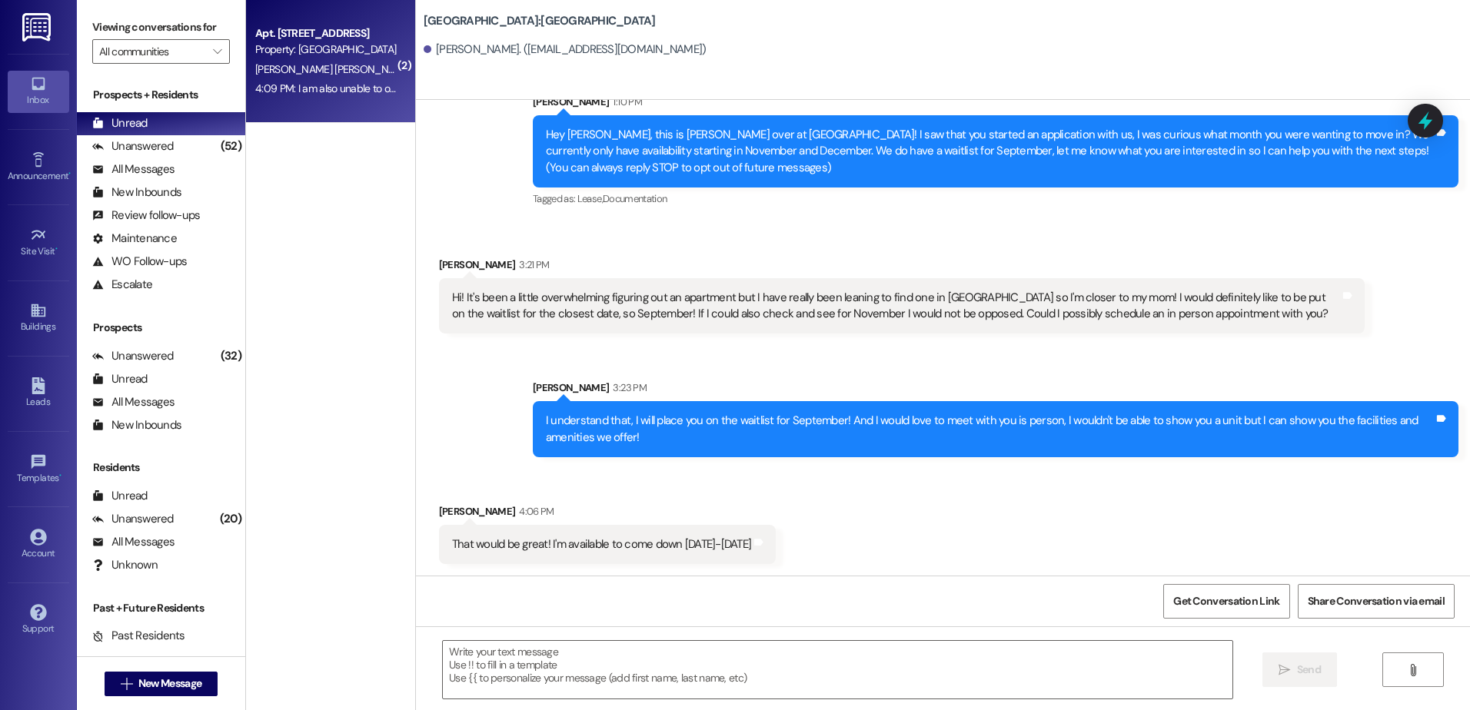
click at [367, 42] on div "Property: [GEOGRAPHIC_DATA]" at bounding box center [326, 50] width 142 height 16
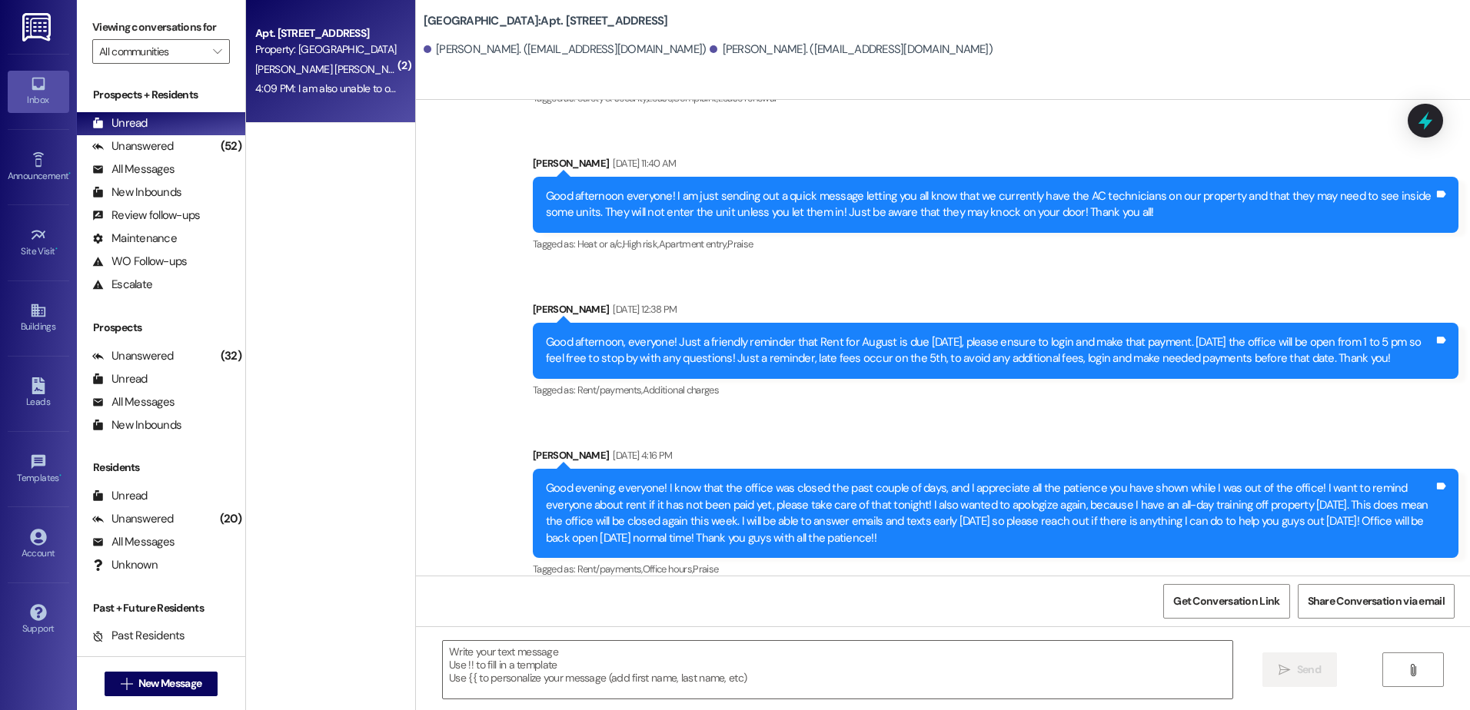
scroll to position [7457, 0]
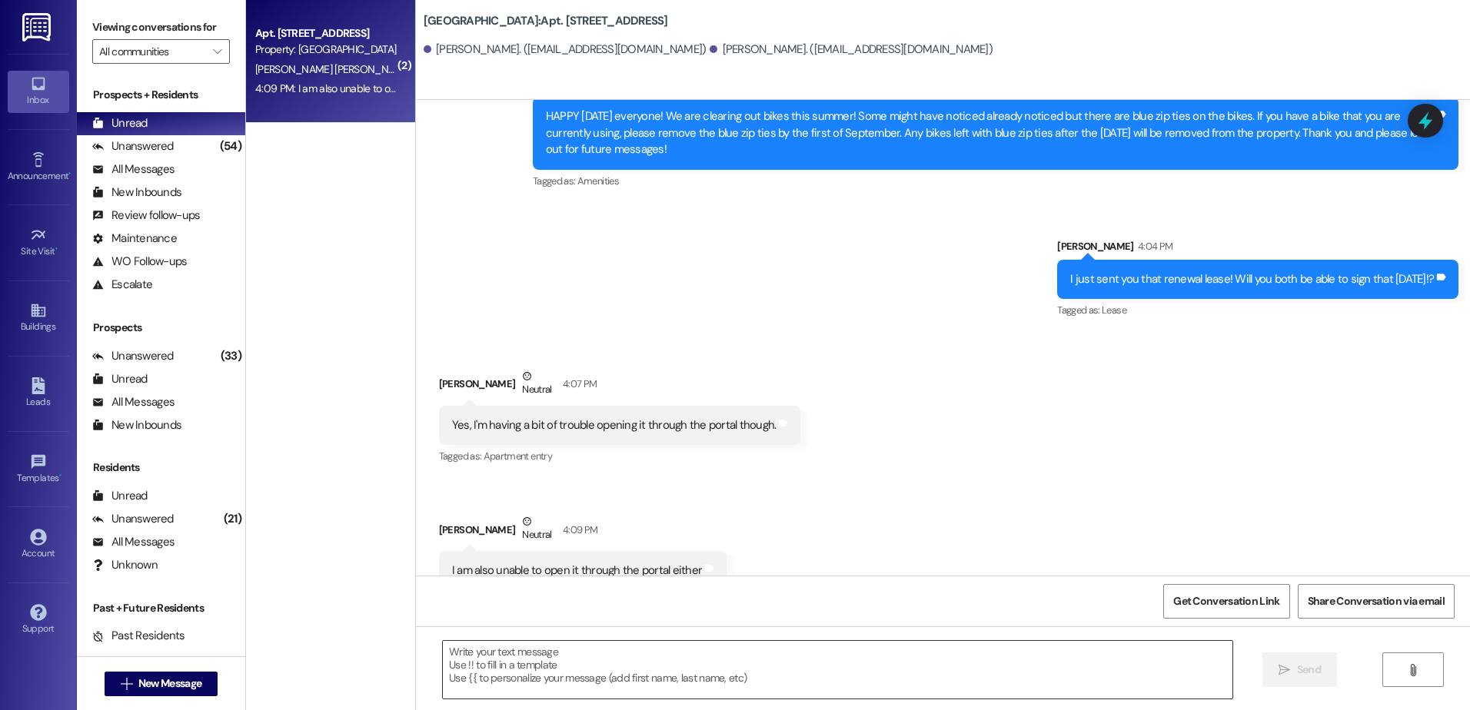
click at [632, 673] on textarea at bounding box center [837, 670] width 789 height 58
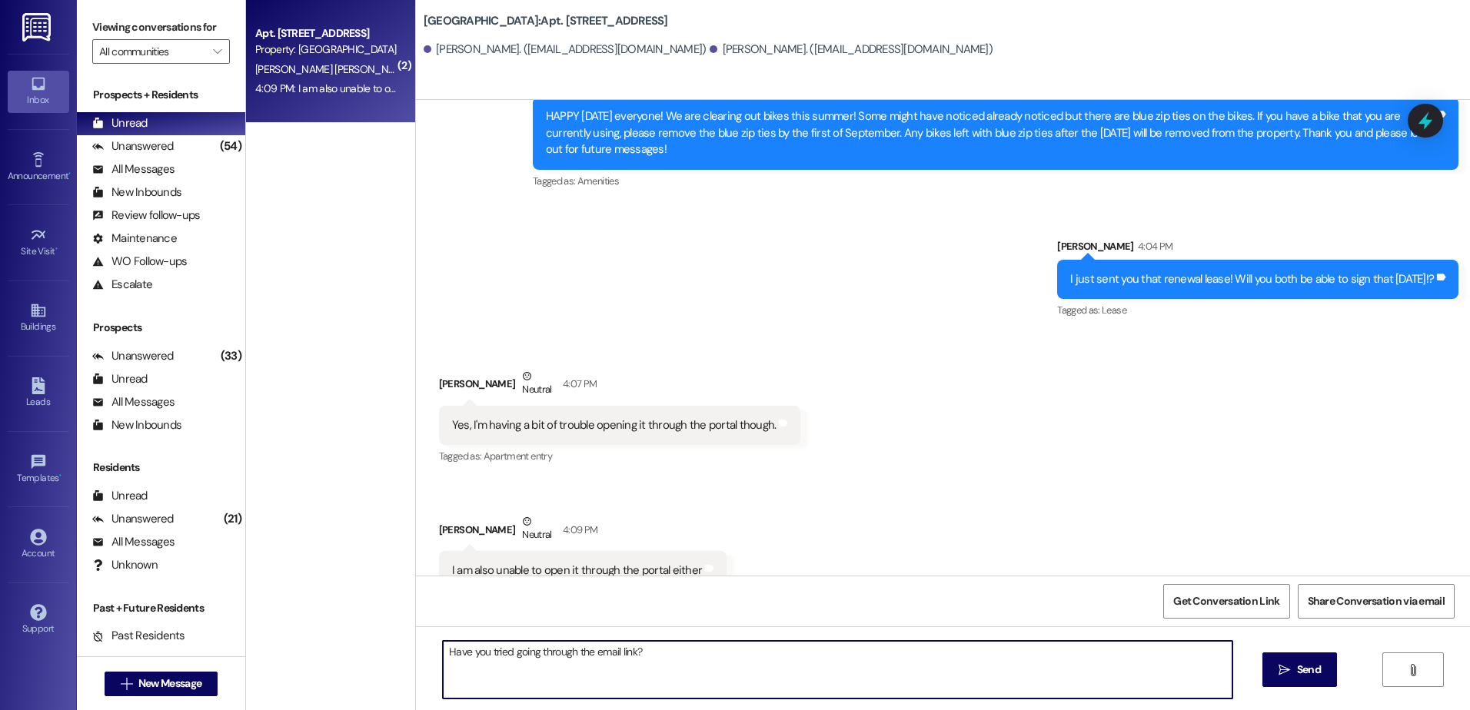
type textarea "Have you tried going through the email link?"
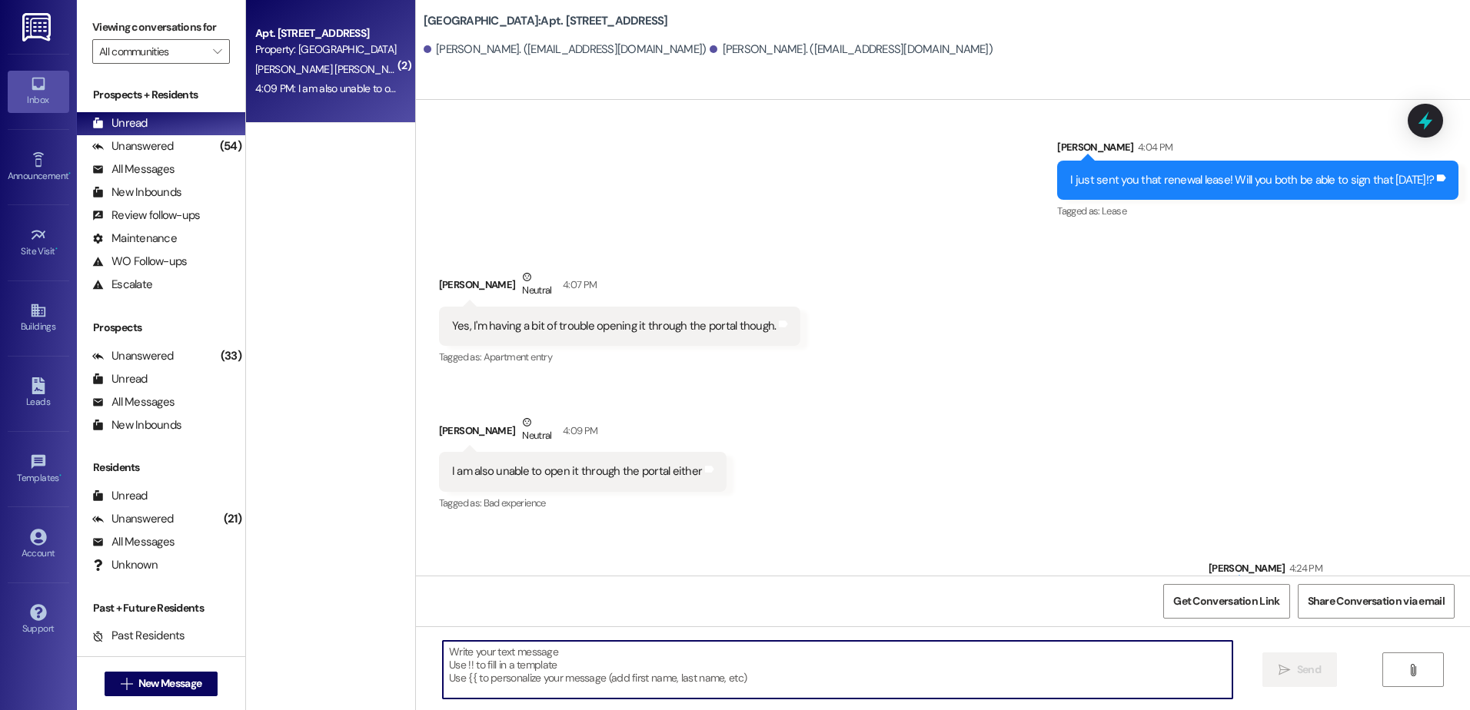
scroll to position [7565, 0]
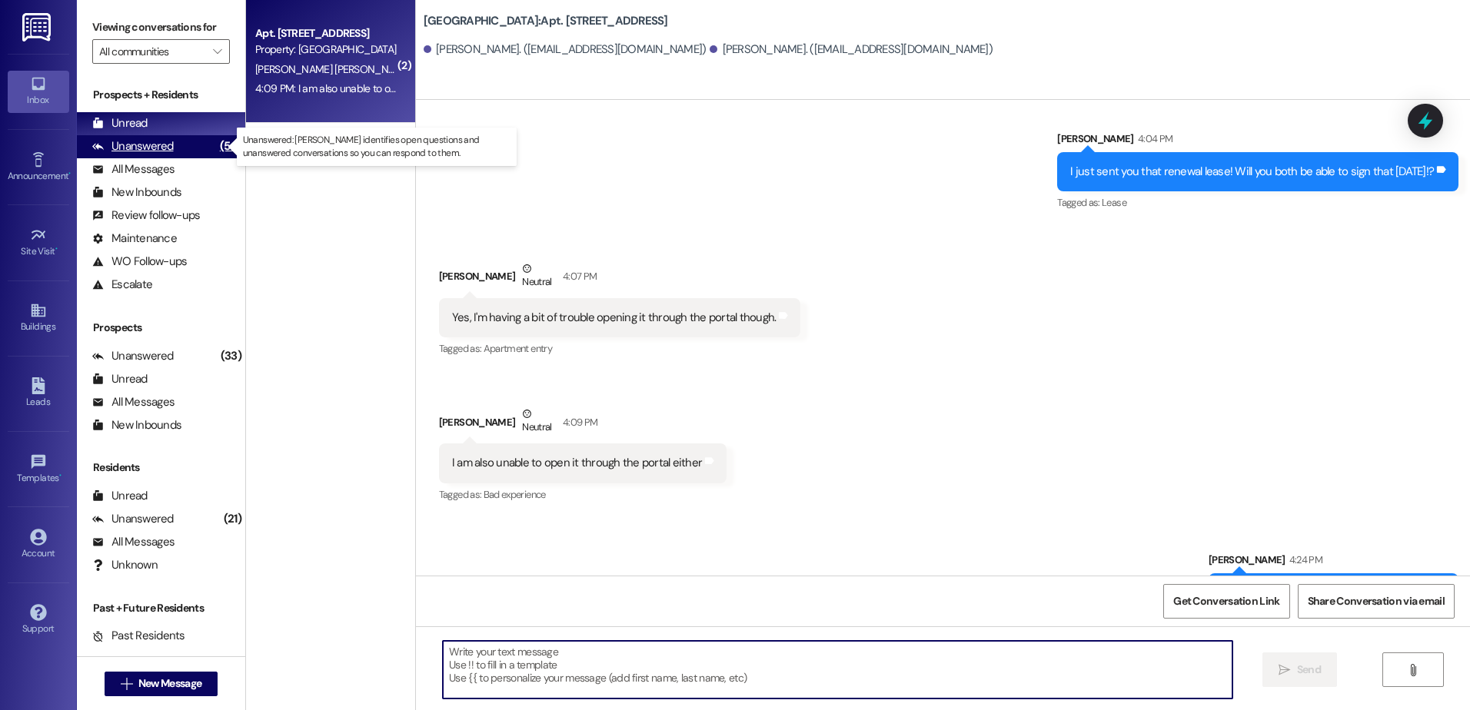
click at [216, 150] on div "(54)" at bounding box center [230, 147] width 29 height 24
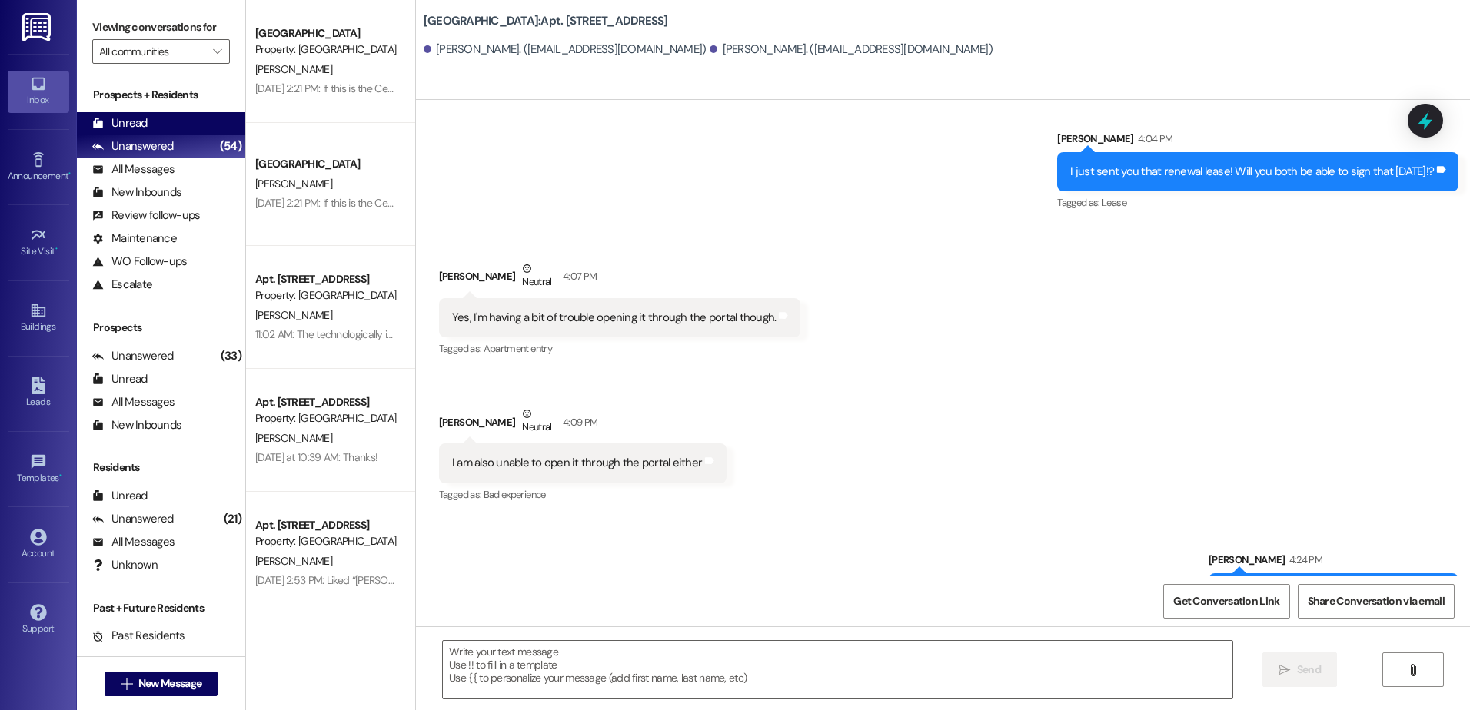
click at [198, 130] on div "Unread (0)" at bounding box center [161, 123] width 168 height 23
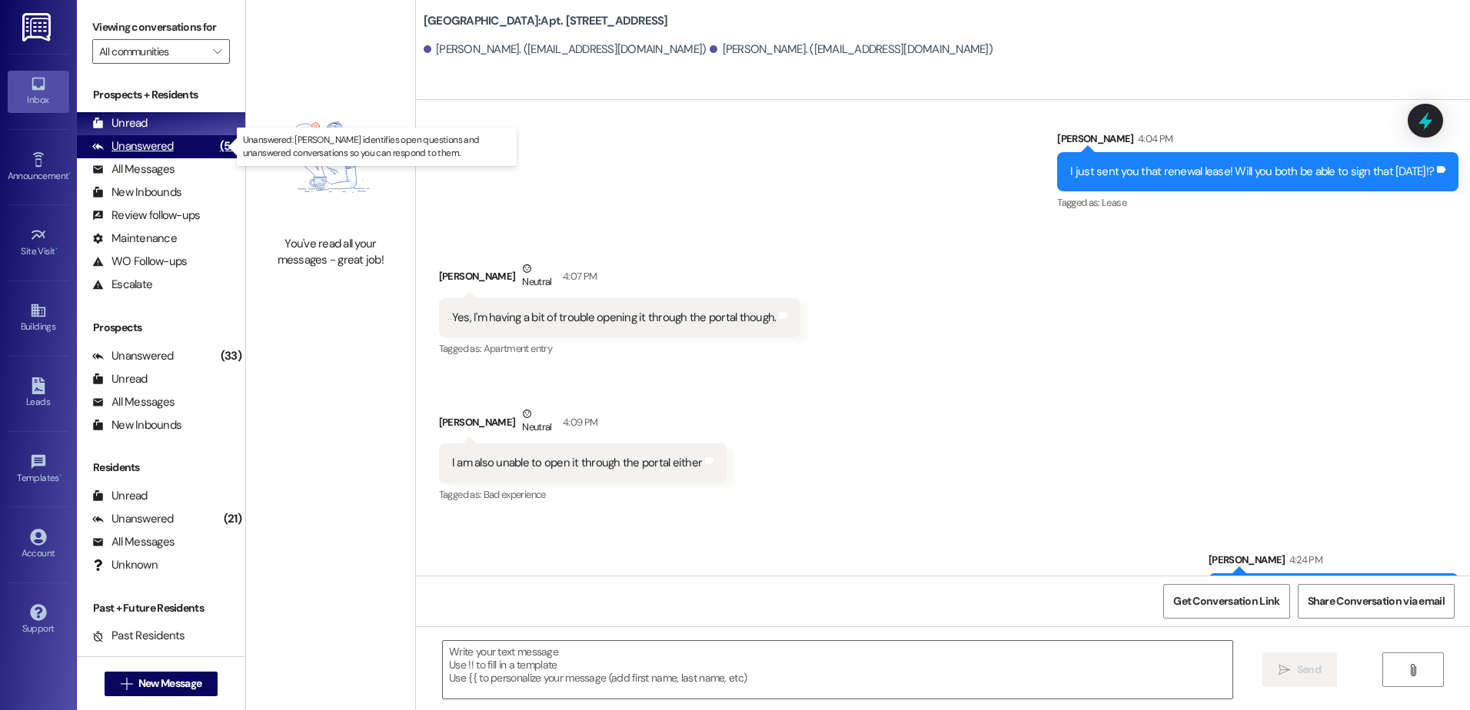
click at [182, 143] on div "Unanswered (54)" at bounding box center [161, 146] width 168 height 23
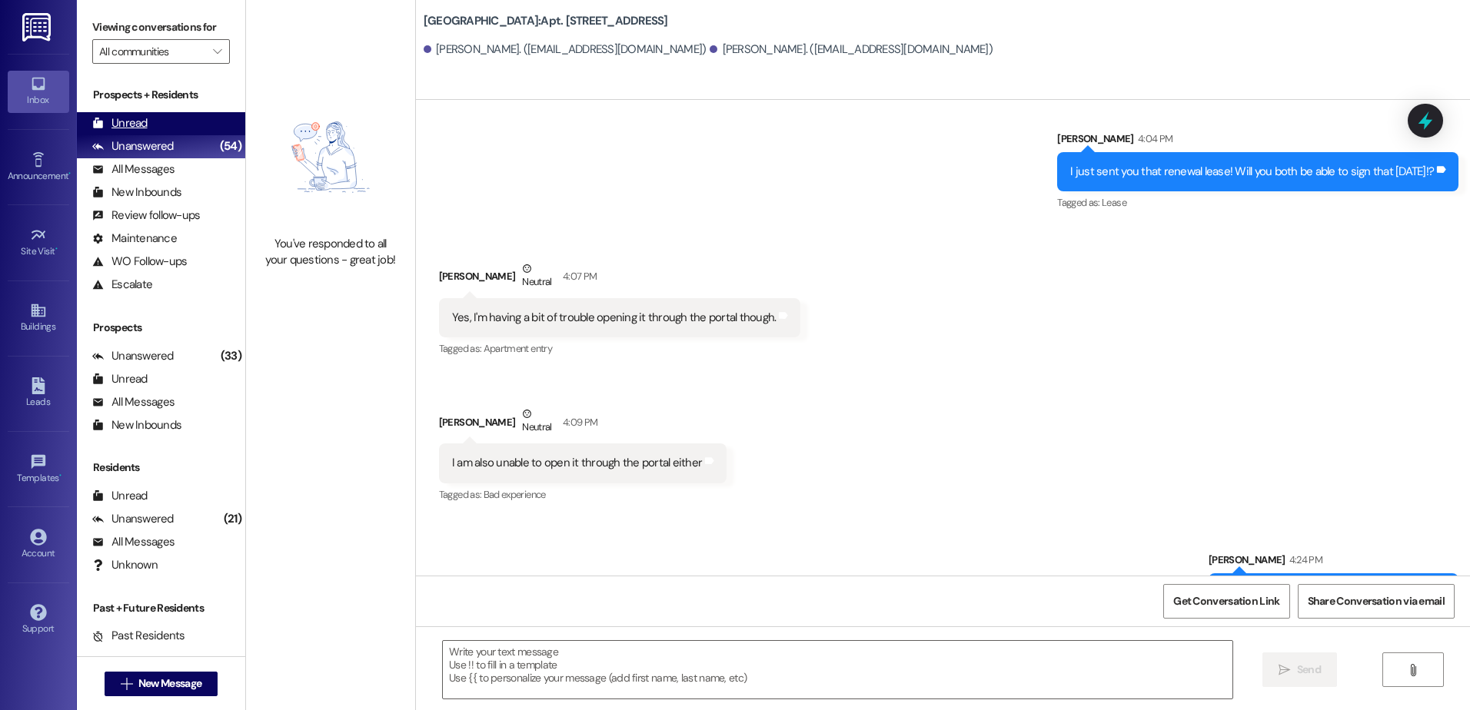
click at [184, 129] on div "Unread (0)" at bounding box center [161, 123] width 168 height 23
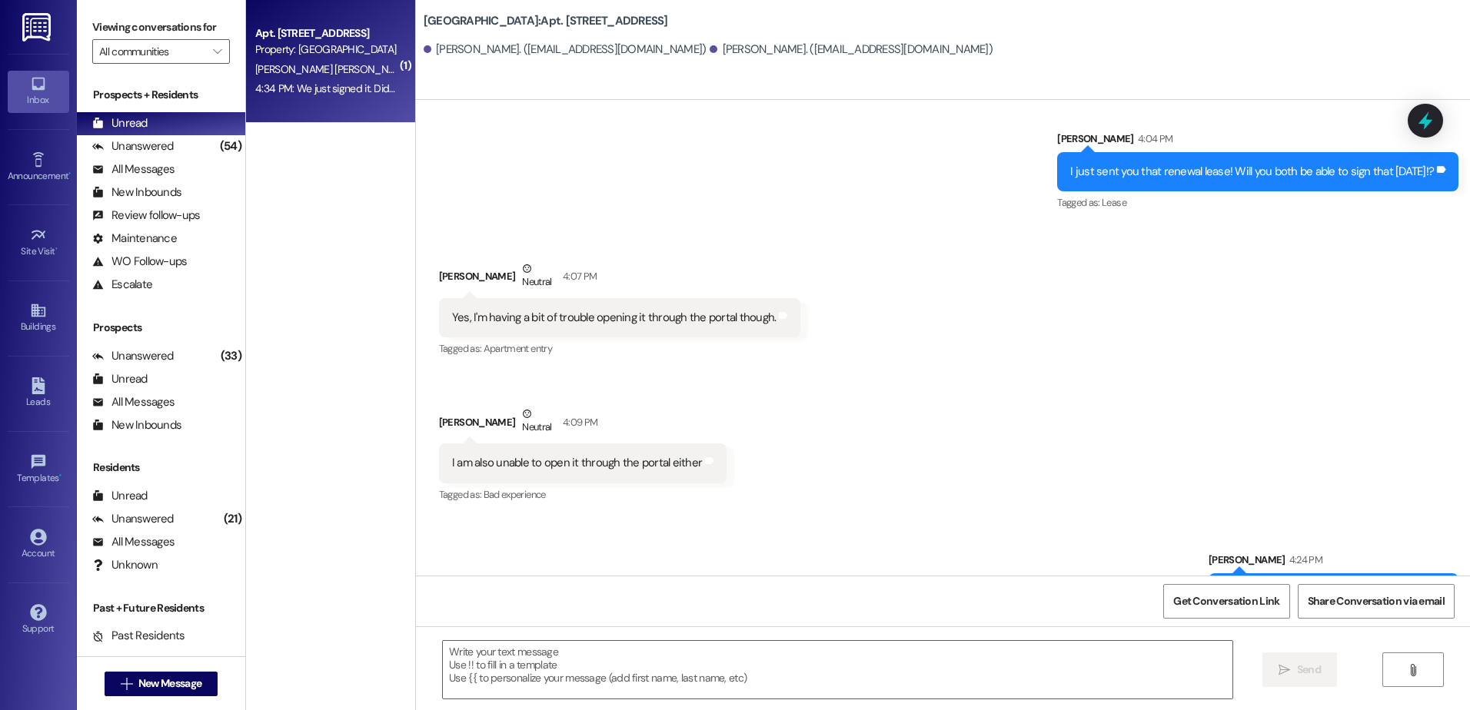
scroll to position [7672, 0]
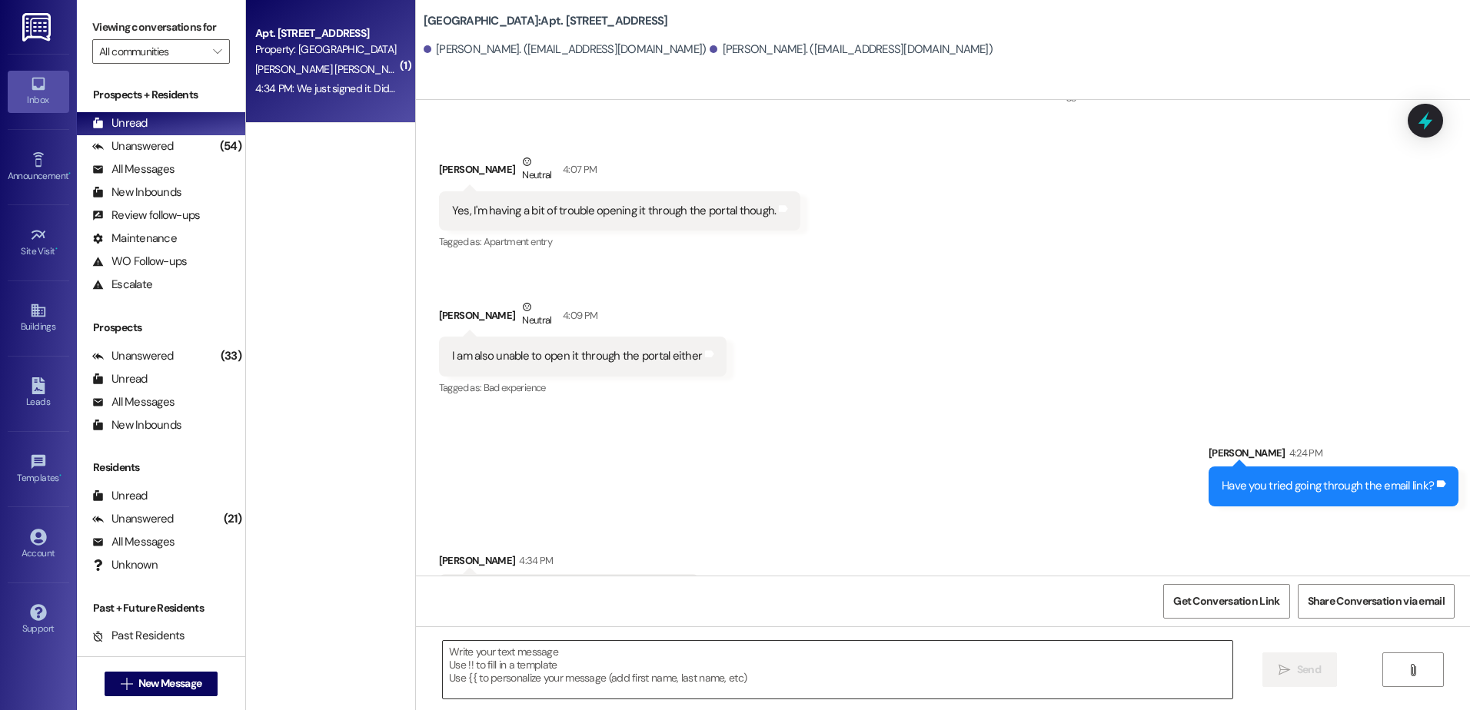
click at [604, 650] on textarea at bounding box center [837, 670] width 789 height 58
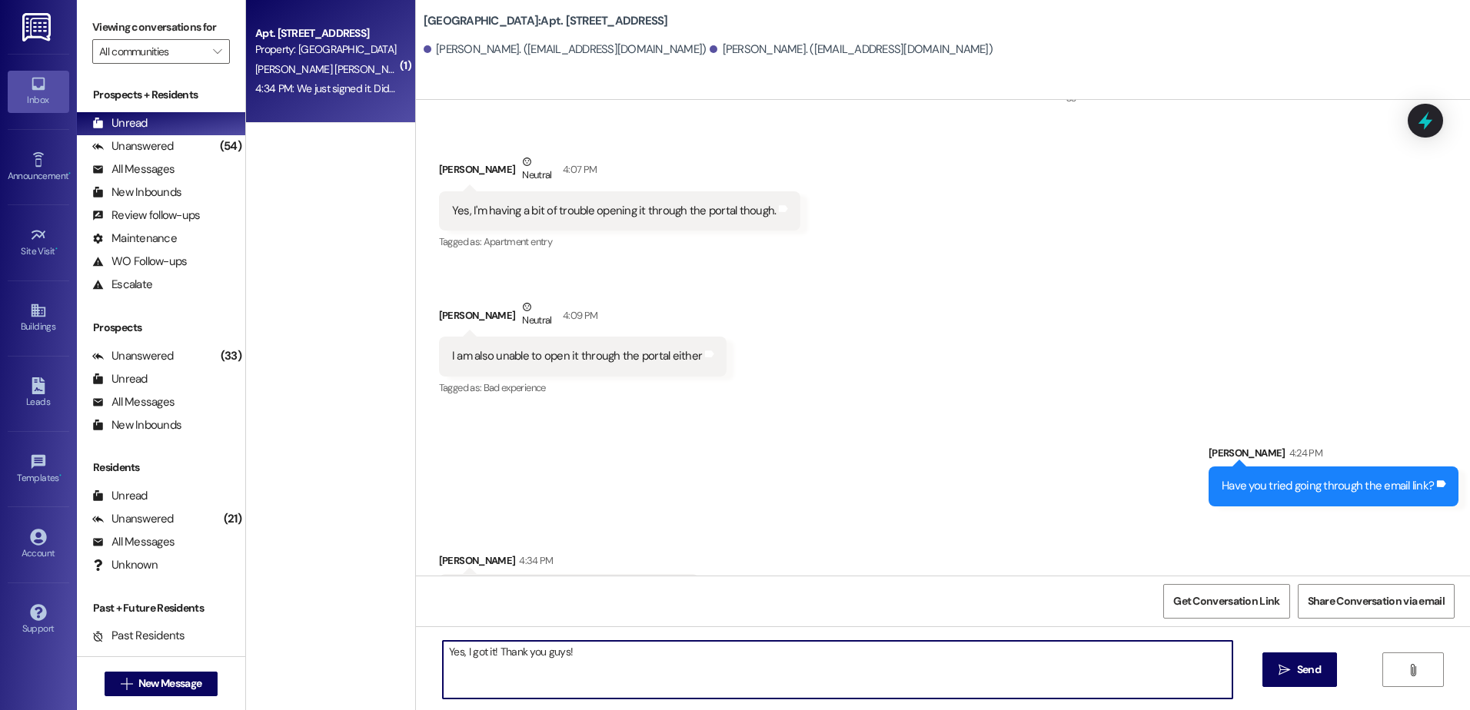
type textarea "Yes, I got it! Thank you guys!"
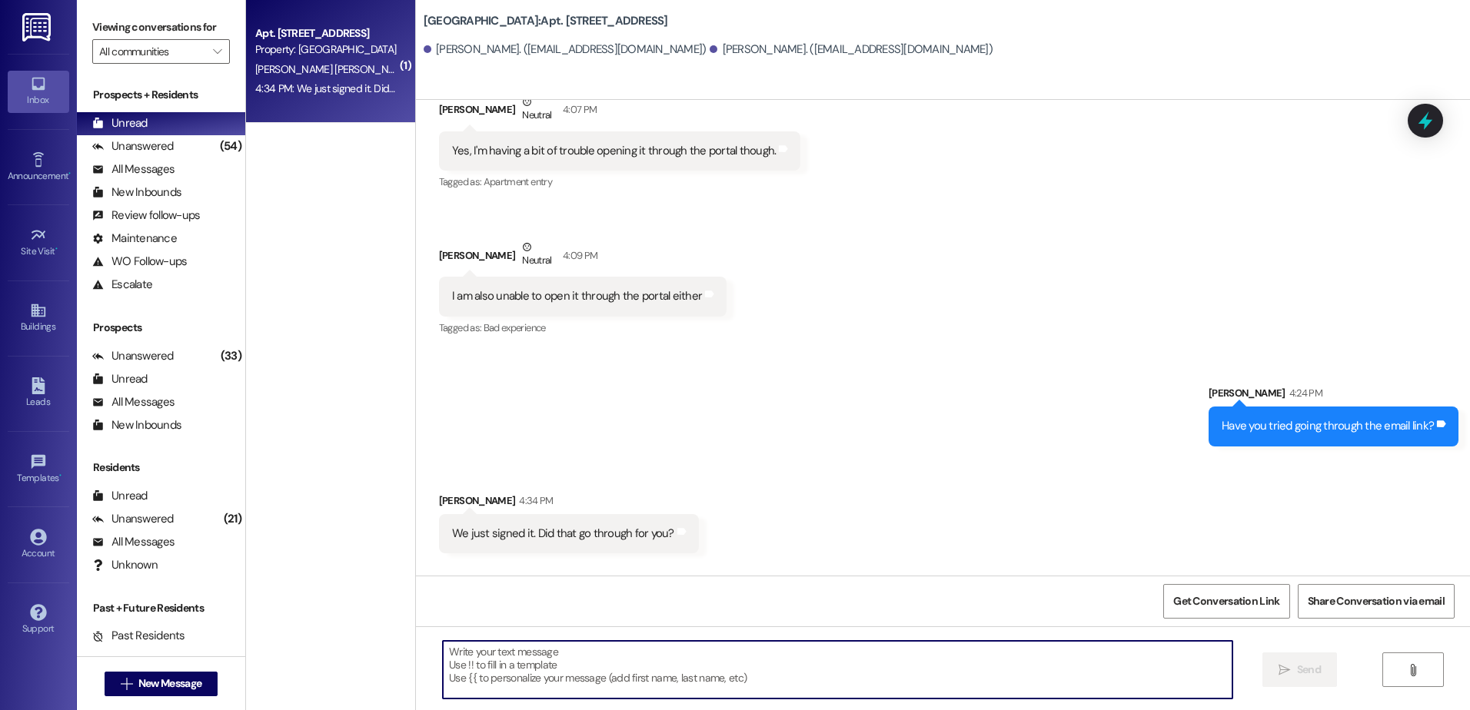
scroll to position [7779, 0]
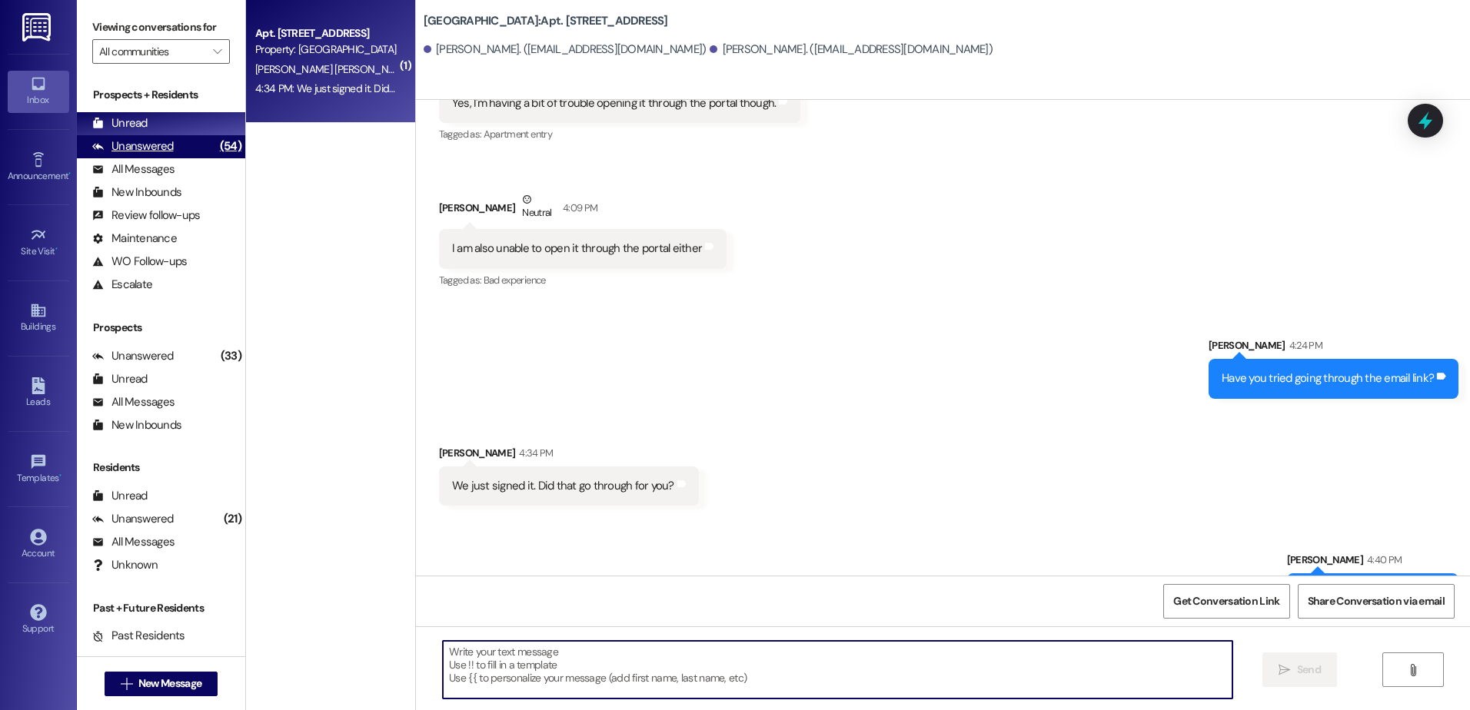
click at [114, 138] on div "Unanswered" at bounding box center [132, 146] width 81 height 16
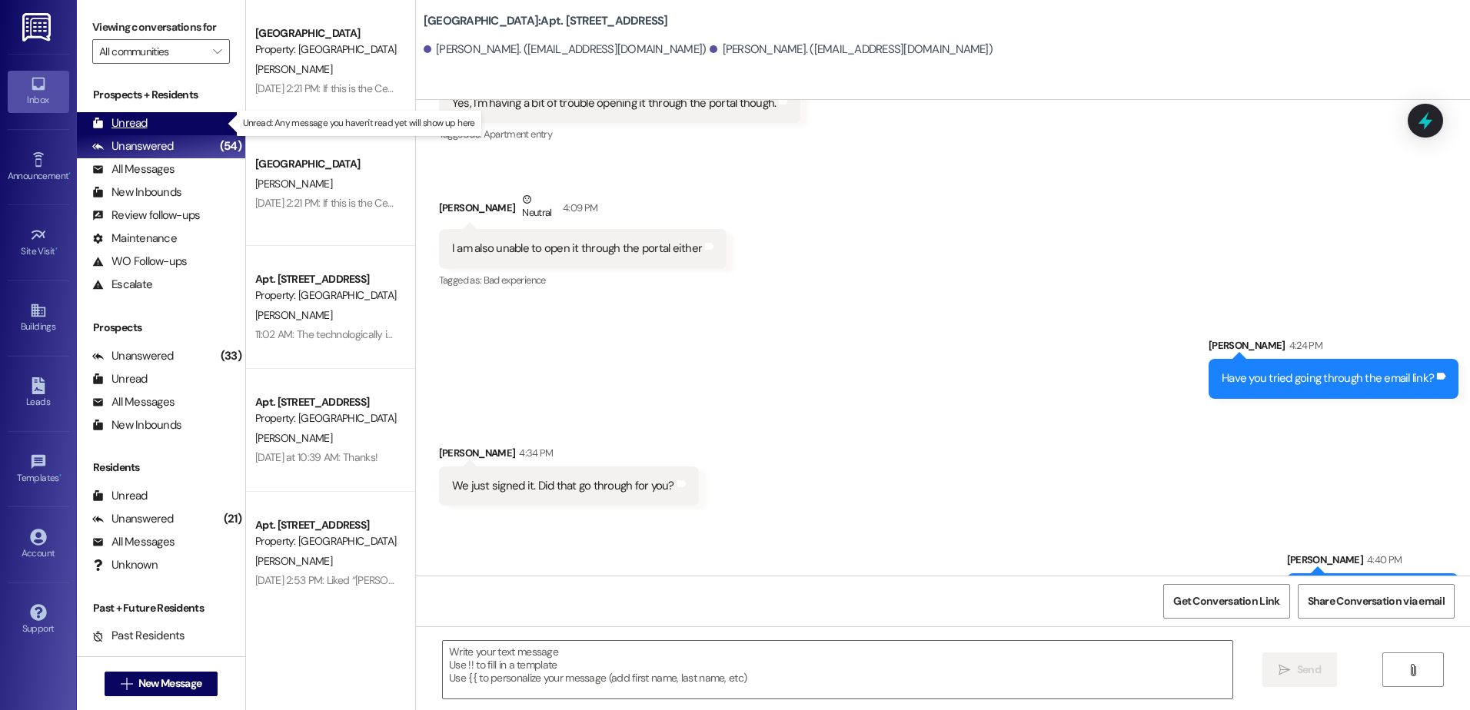
click at [119, 119] on div "Unread" at bounding box center [119, 123] width 55 height 16
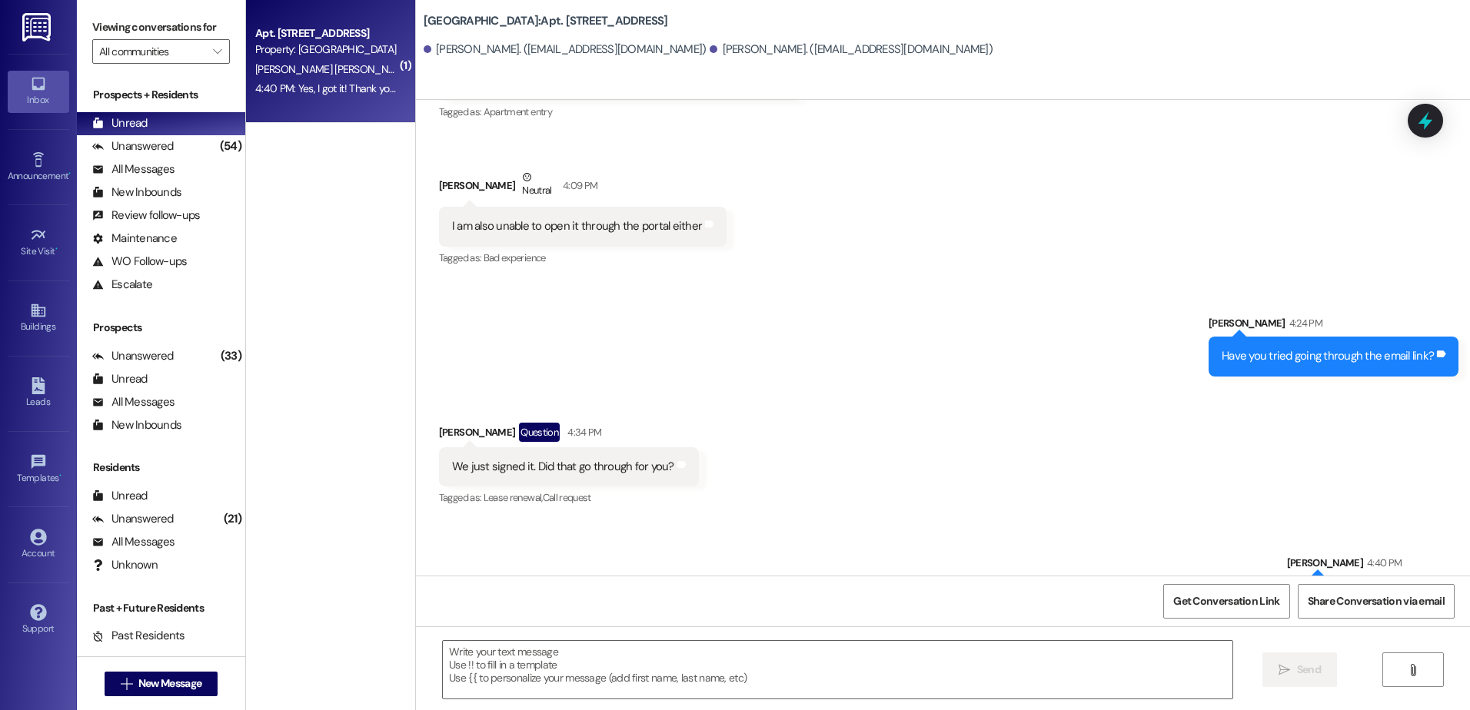
scroll to position [7805, 0]
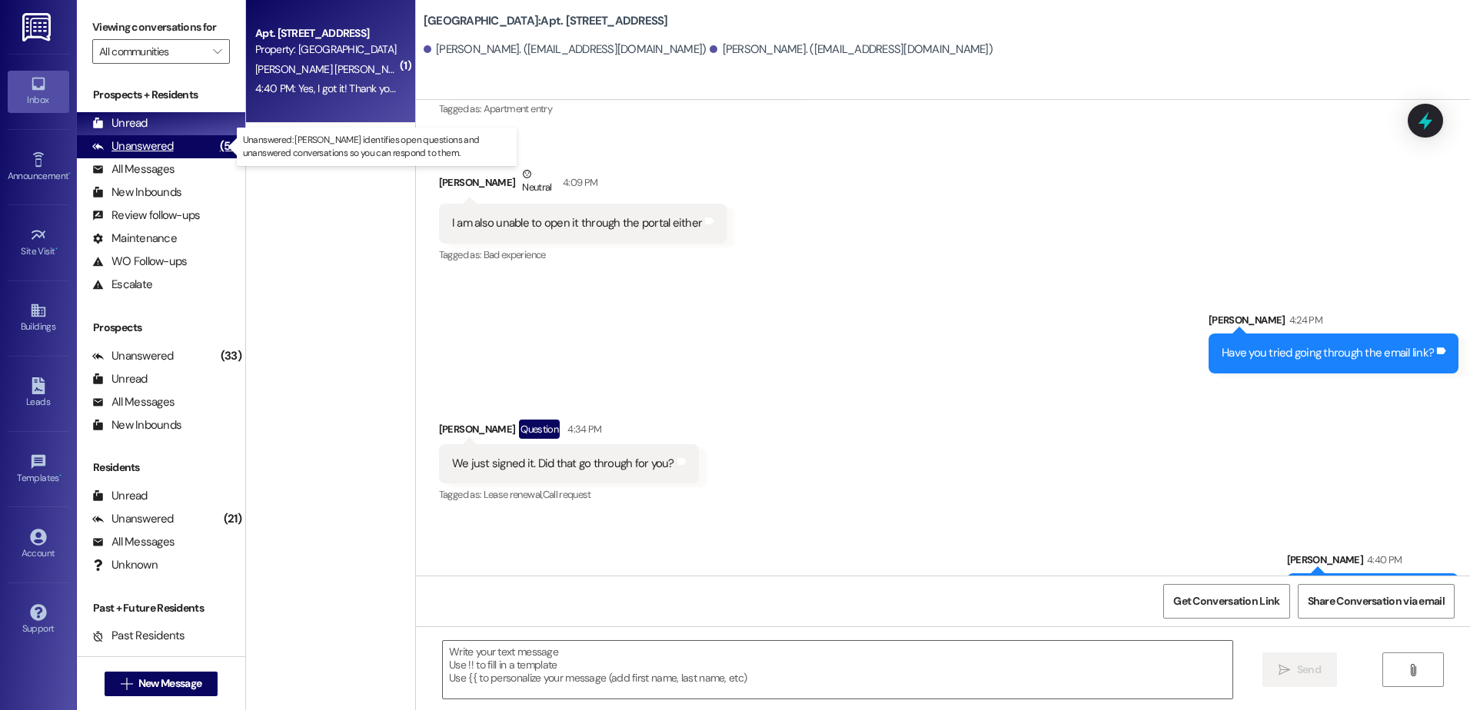
click at [216, 151] on div "(54)" at bounding box center [230, 147] width 29 height 24
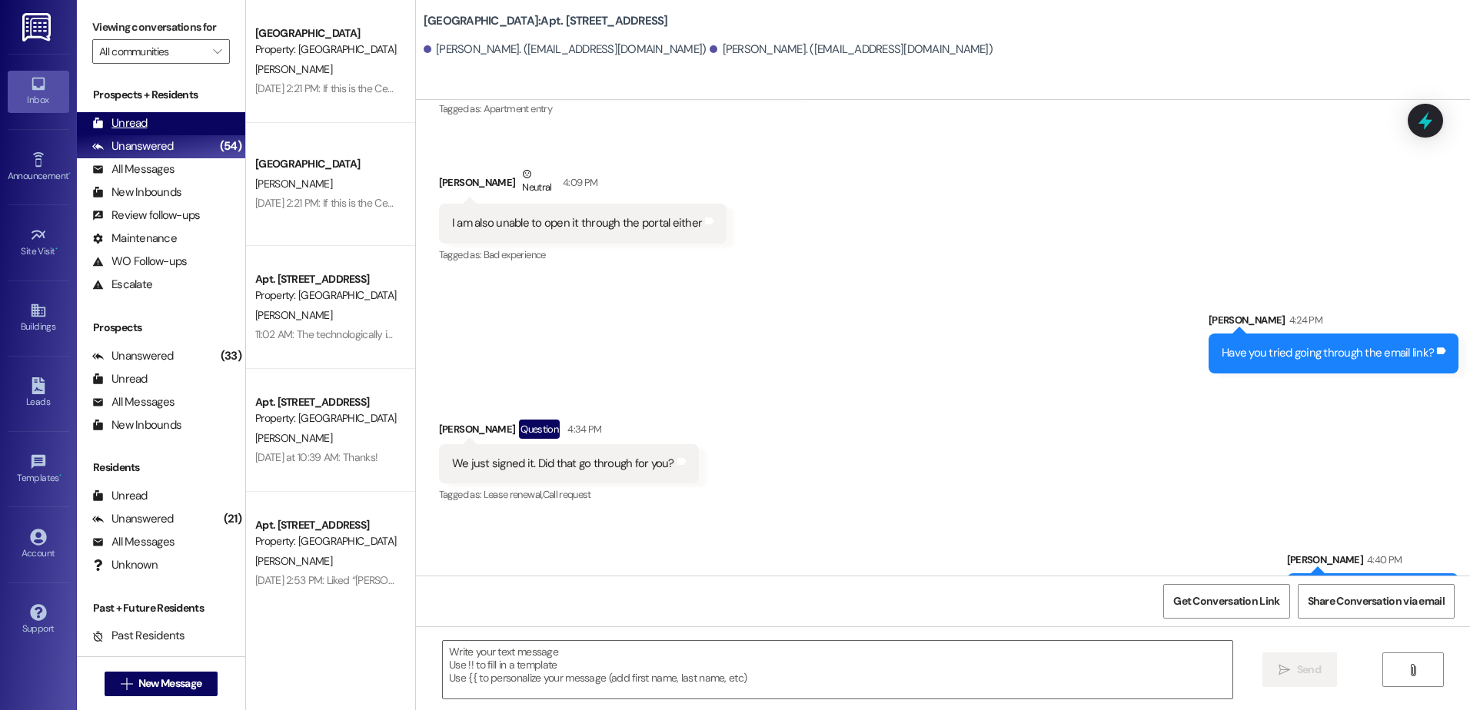
click at [183, 121] on div "Unread (0)" at bounding box center [161, 123] width 168 height 23
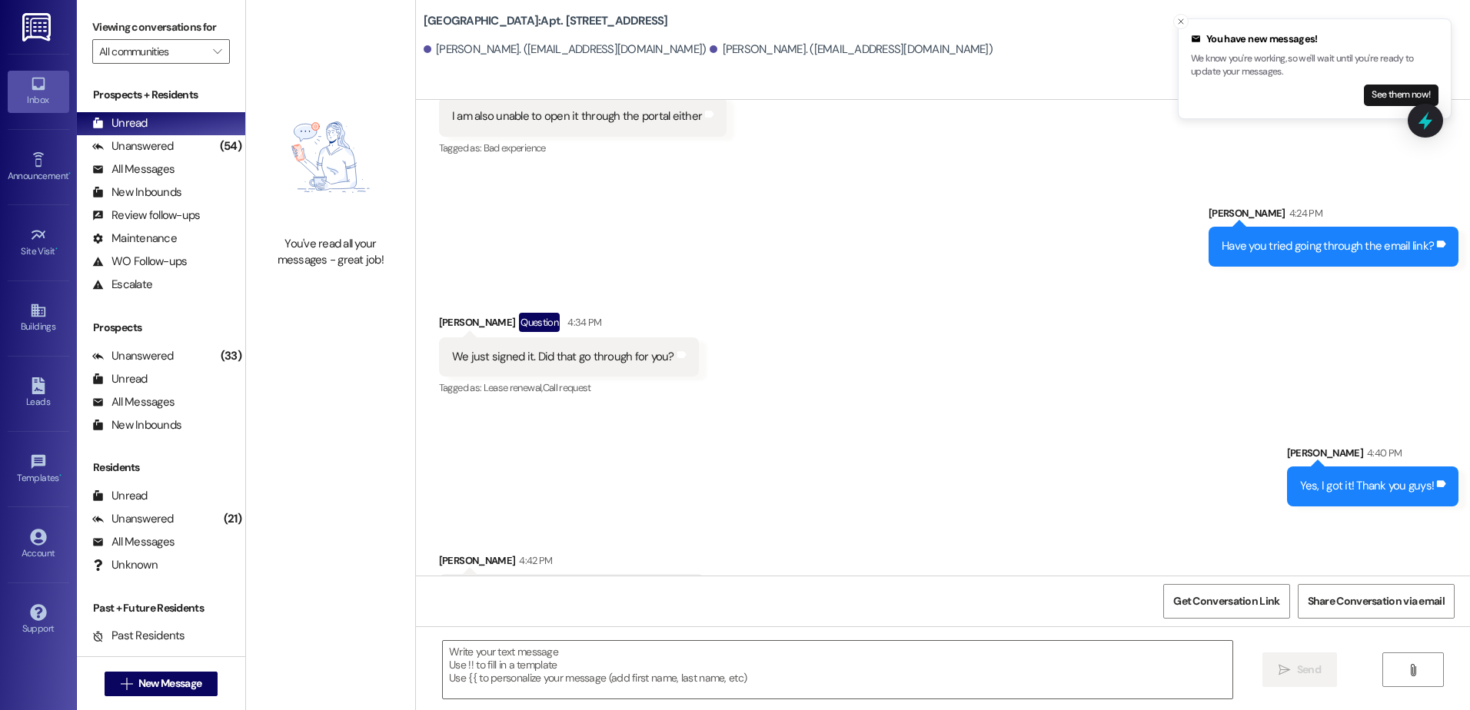
scroll to position [7912, 0]
click at [1184, 23] on icon "Close toast" at bounding box center [1180, 21] width 9 height 9
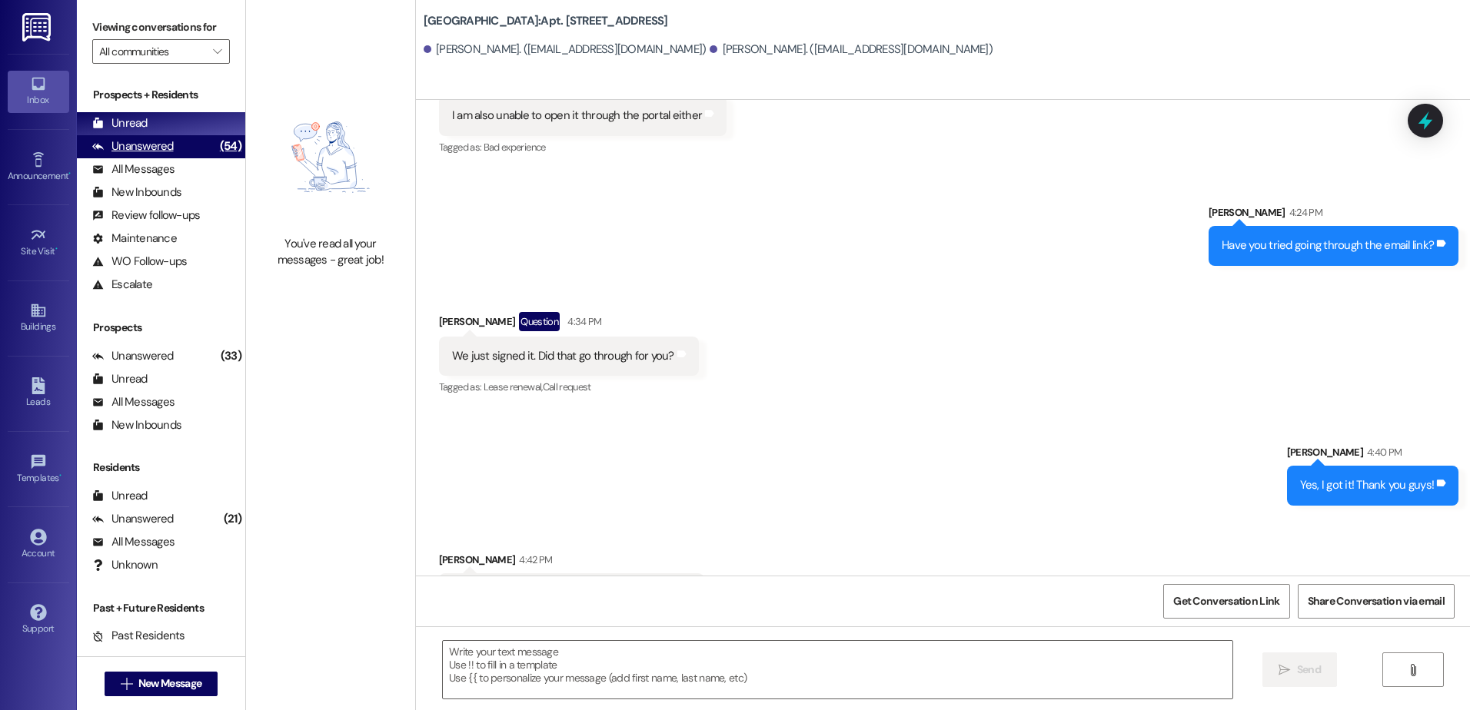
click at [216, 145] on div "(54)" at bounding box center [230, 147] width 29 height 24
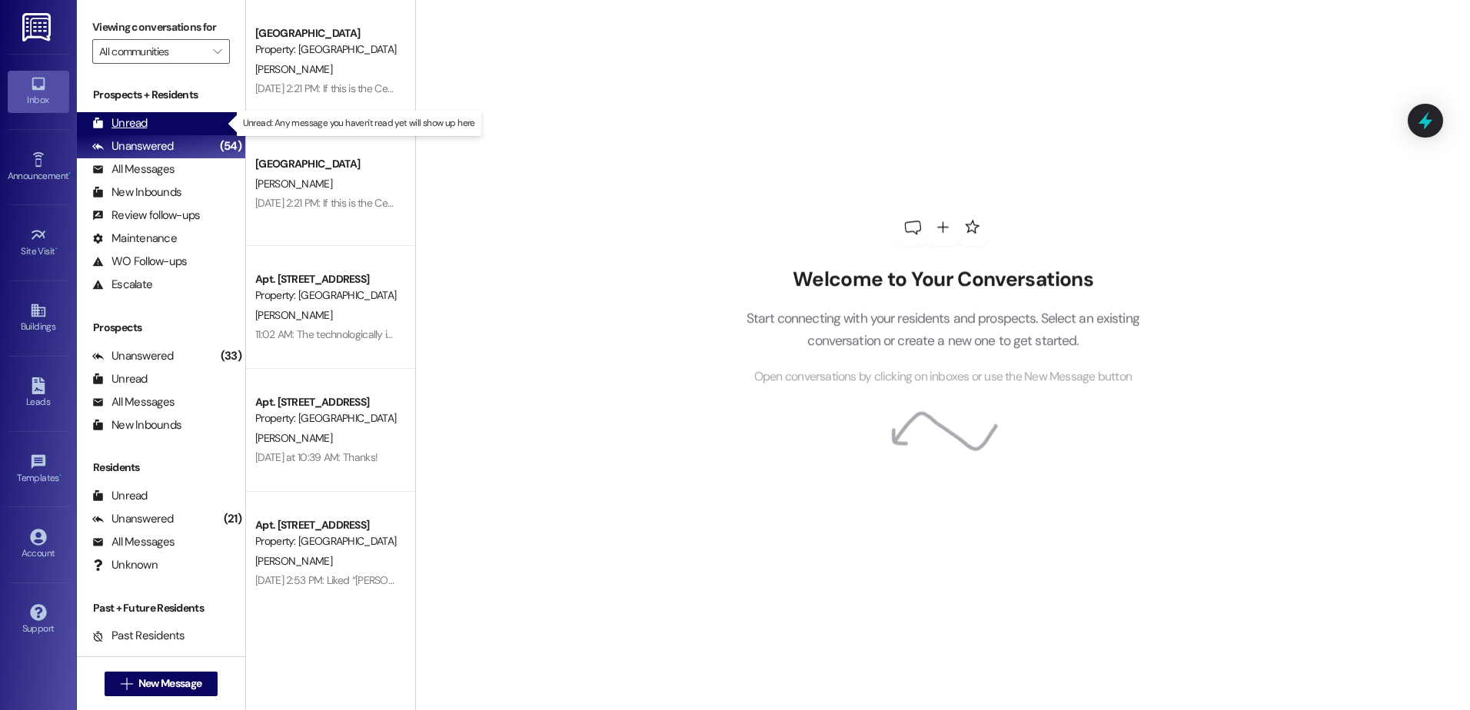
click at [197, 118] on div "Unread (0)" at bounding box center [161, 123] width 168 height 23
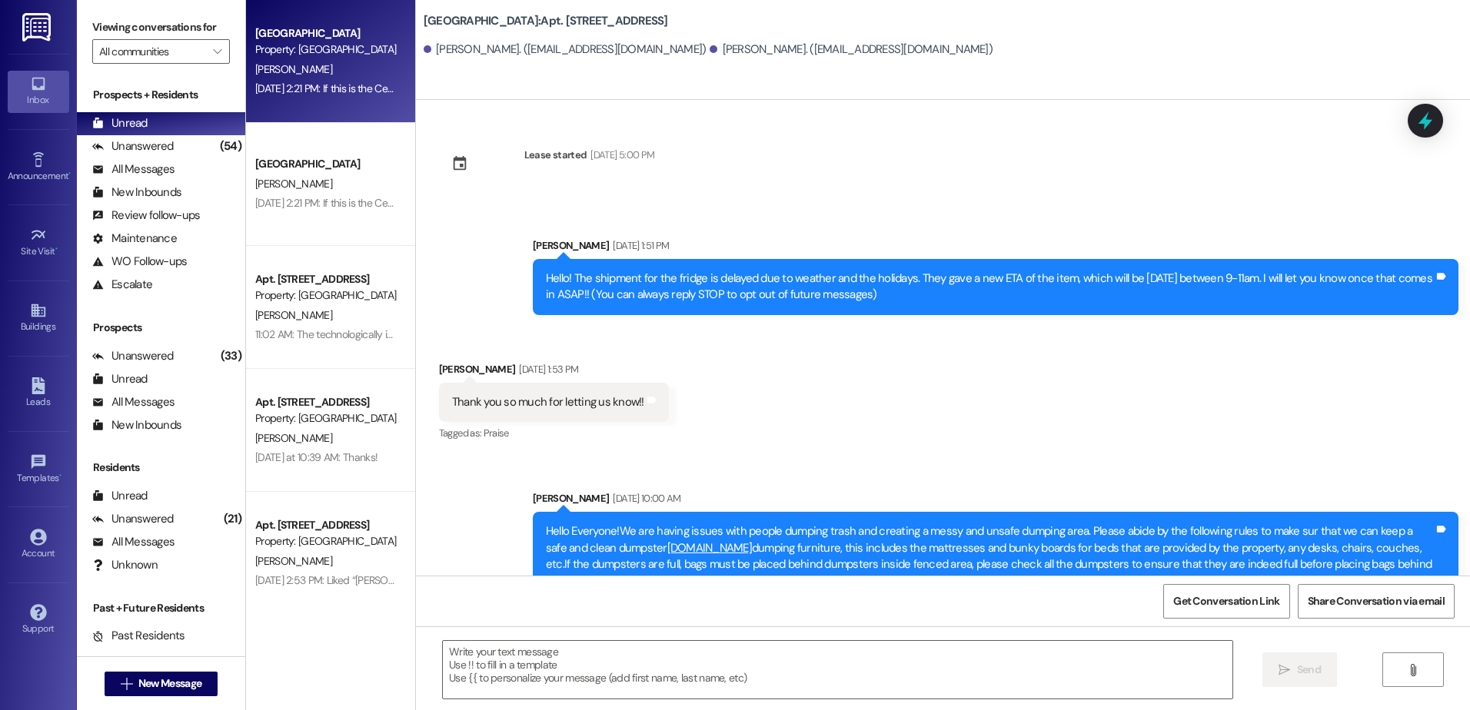
scroll to position [0, 0]
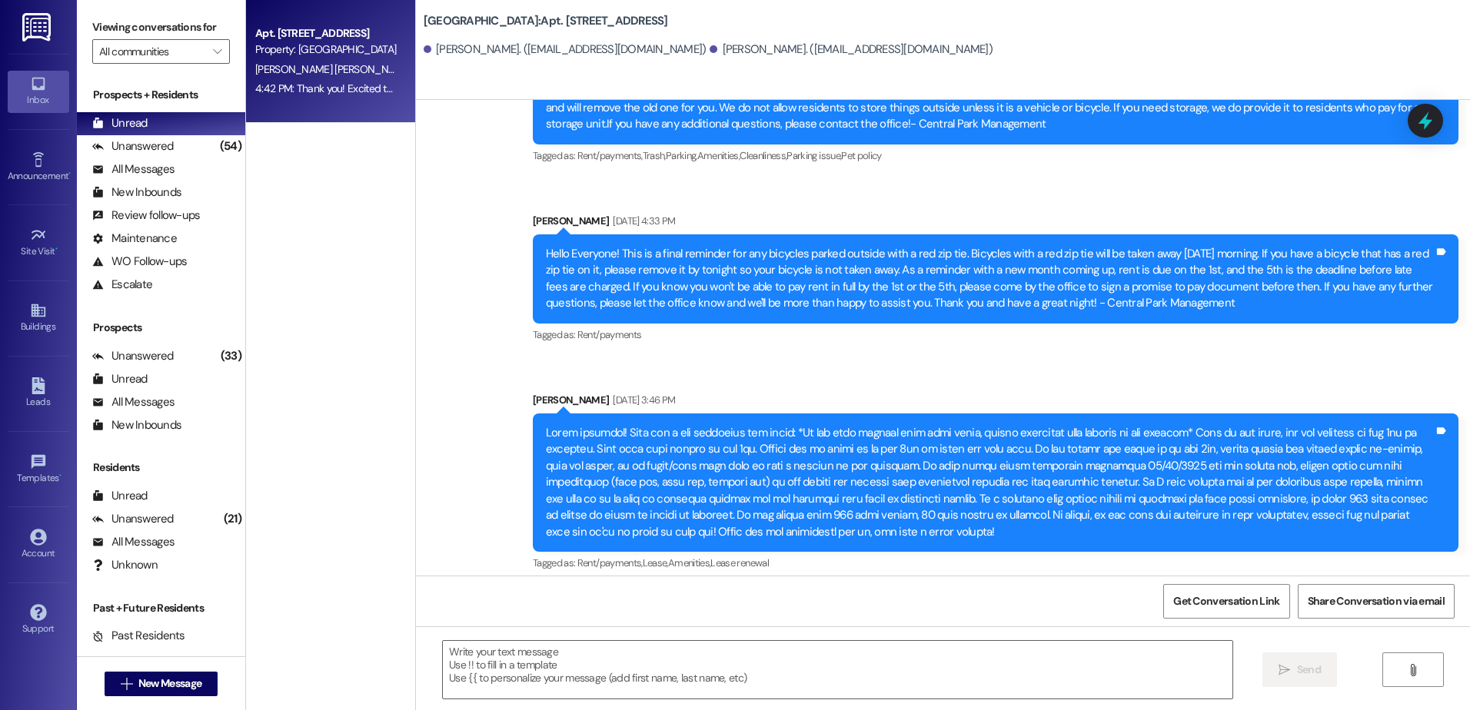
click at [274, 70] on span "[PERSON_NAME] [PERSON_NAME]" at bounding box center [335, 69] width 161 height 14
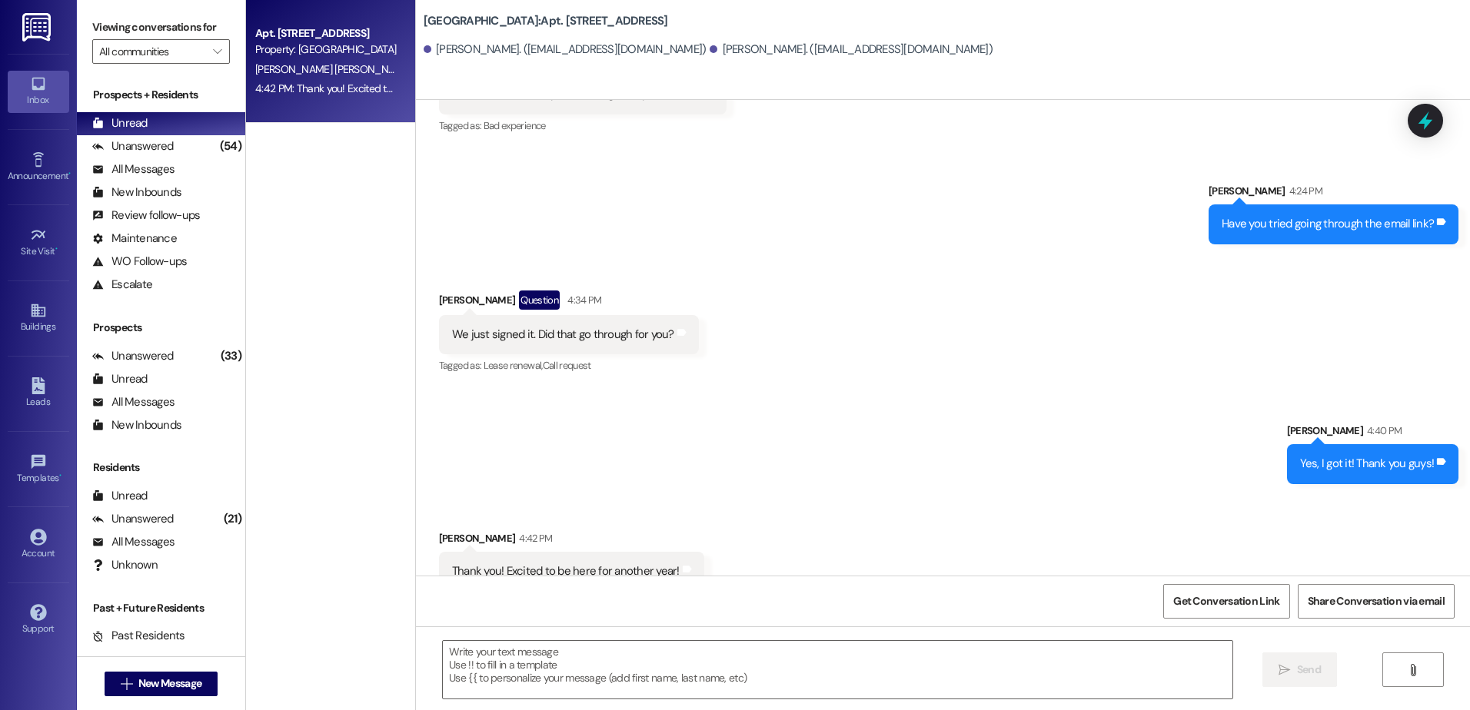
scroll to position [7934, 0]
click at [168, 141] on div "Unanswered" at bounding box center [132, 146] width 81 height 16
click at [162, 115] on div "Unread (0)" at bounding box center [161, 123] width 168 height 23
